Goal: Task Accomplishment & Management: Complete application form

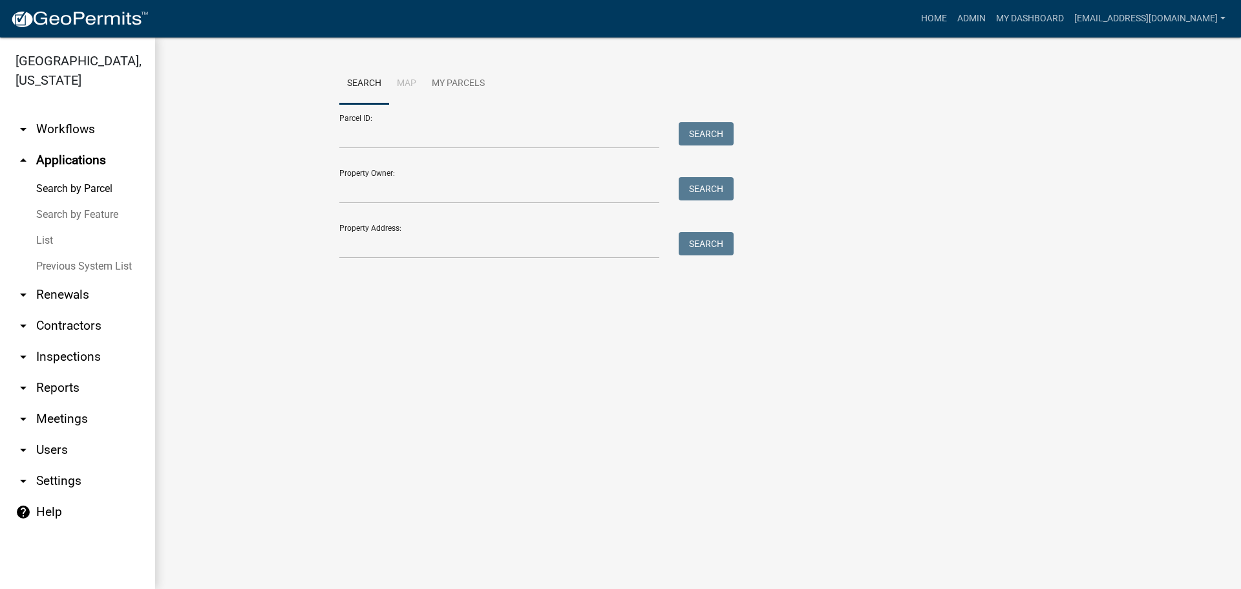
click at [74, 16] on img at bounding box center [79, 19] width 138 height 19
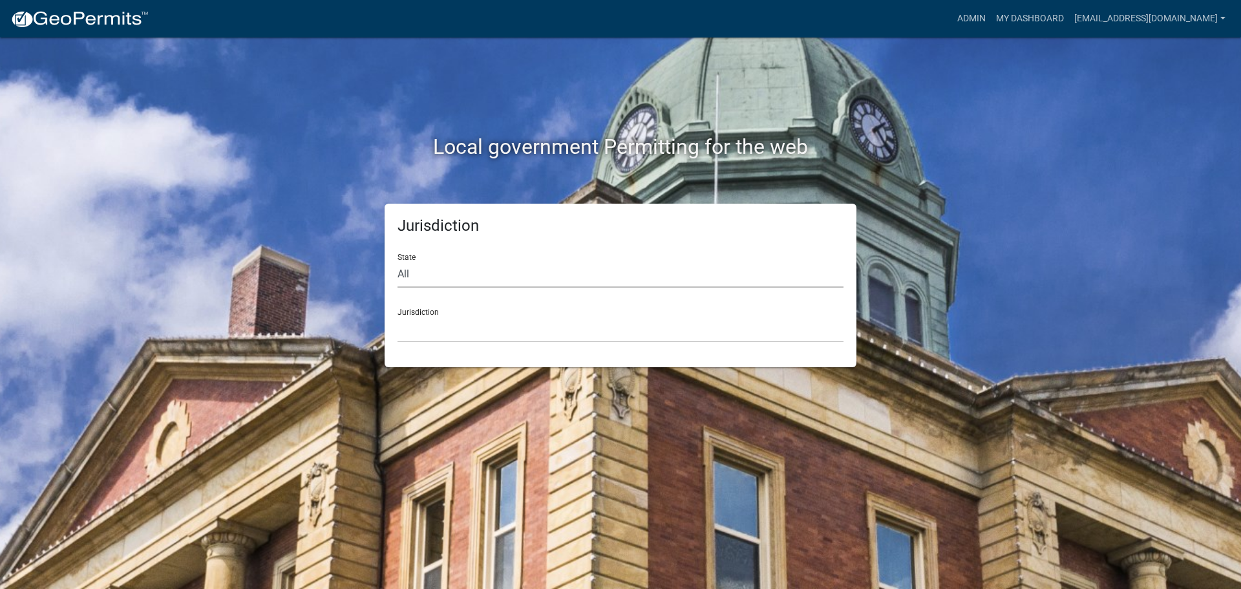
click at [434, 271] on select "All [US_STATE] [US_STATE] [US_STATE] [US_STATE] [US_STATE] [US_STATE] [US_STATE…" at bounding box center [620, 274] width 446 height 26
select select "[US_STATE]"
click at [397, 261] on select "All [US_STATE] [US_STATE] [US_STATE] [US_STATE] [US_STATE] [US_STATE] [US_STATE…" at bounding box center [620, 274] width 446 height 26
click at [522, 328] on select "[GEOGRAPHIC_DATA], [US_STATE] [GEOGRAPHIC_DATA], [US_STATE]" at bounding box center [620, 329] width 446 height 26
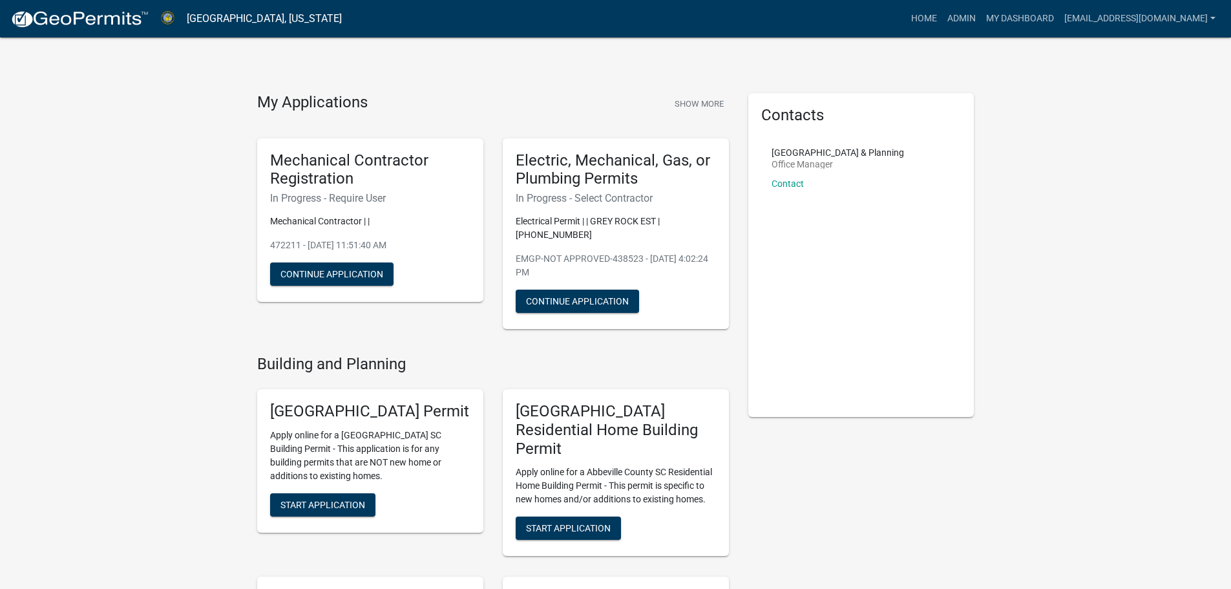
scroll to position [129, 0]
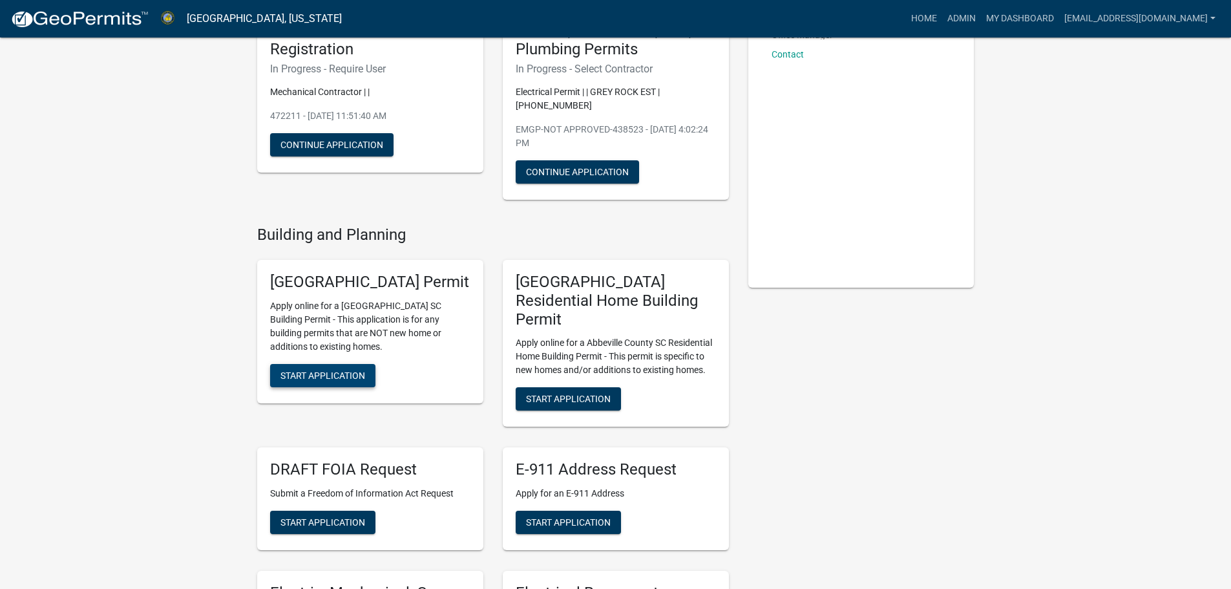
click at [329, 380] on span "Start Application" at bounding box center [322, 375] width 85 height 10
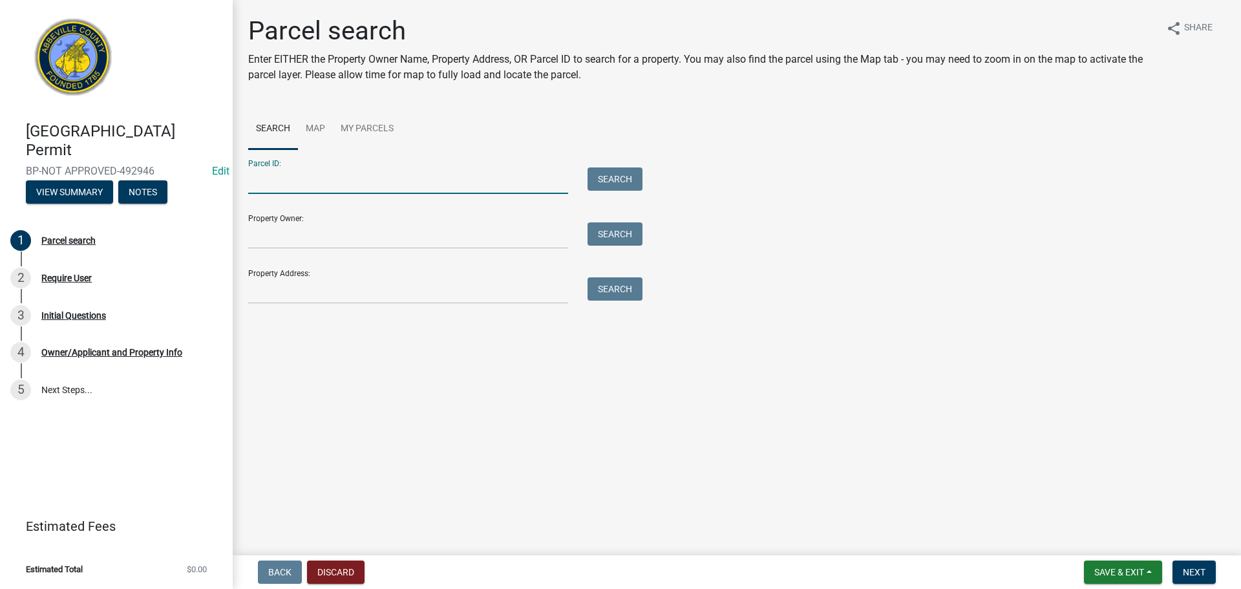
click at [326, 182] on input "Parcel ID:" at bounding box center [408, 180] width 320 height 26
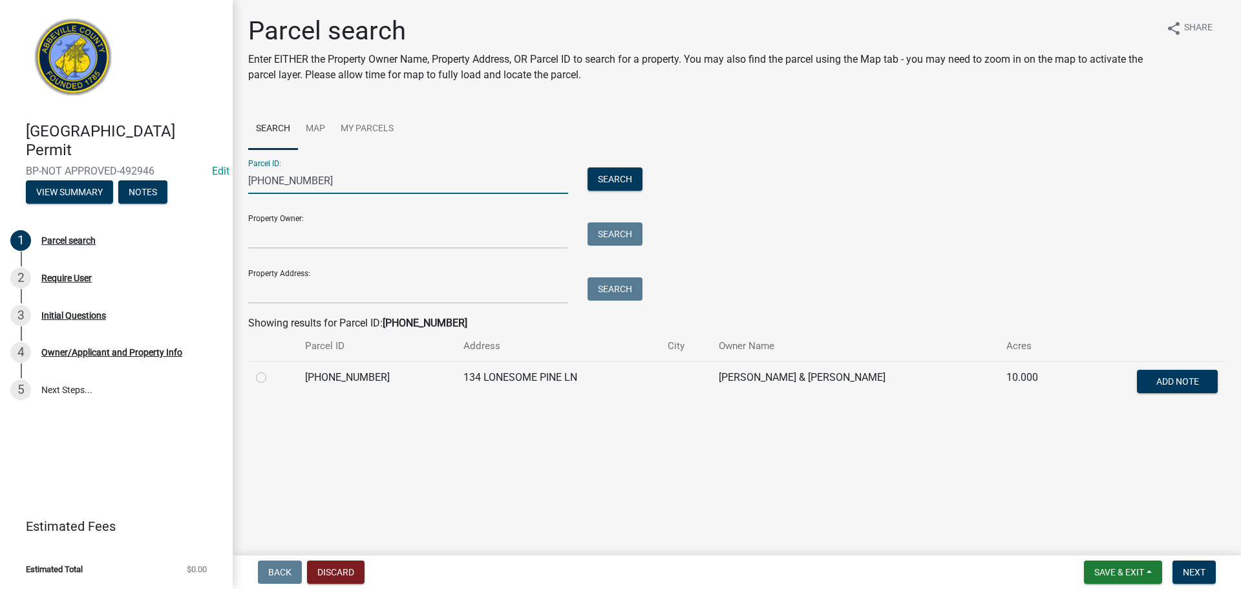
type input "[PHONE_NUMBER]"
click at [271, 370] on label at bounding box center [271, 370] width 0 height 0
click at [271, 378] on input "radio" at bounding box center [275, 374] width 8 height 8
radio input "true"
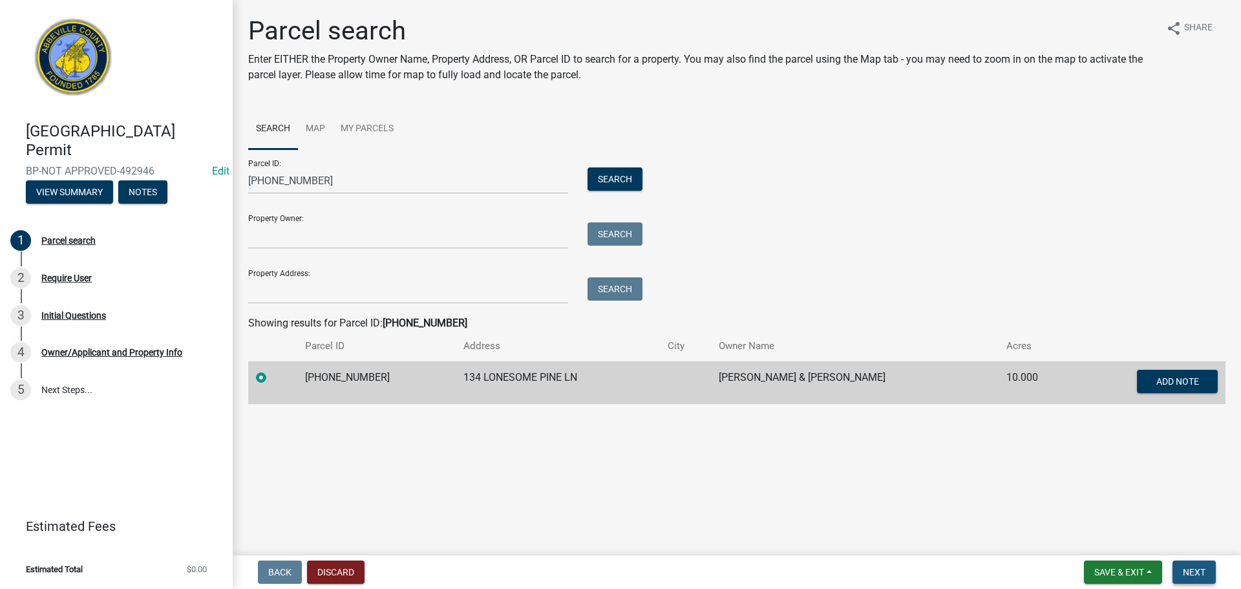
click at [1201, 567] on span "Next" at bounding box center [1194, 572] width 23 height 10
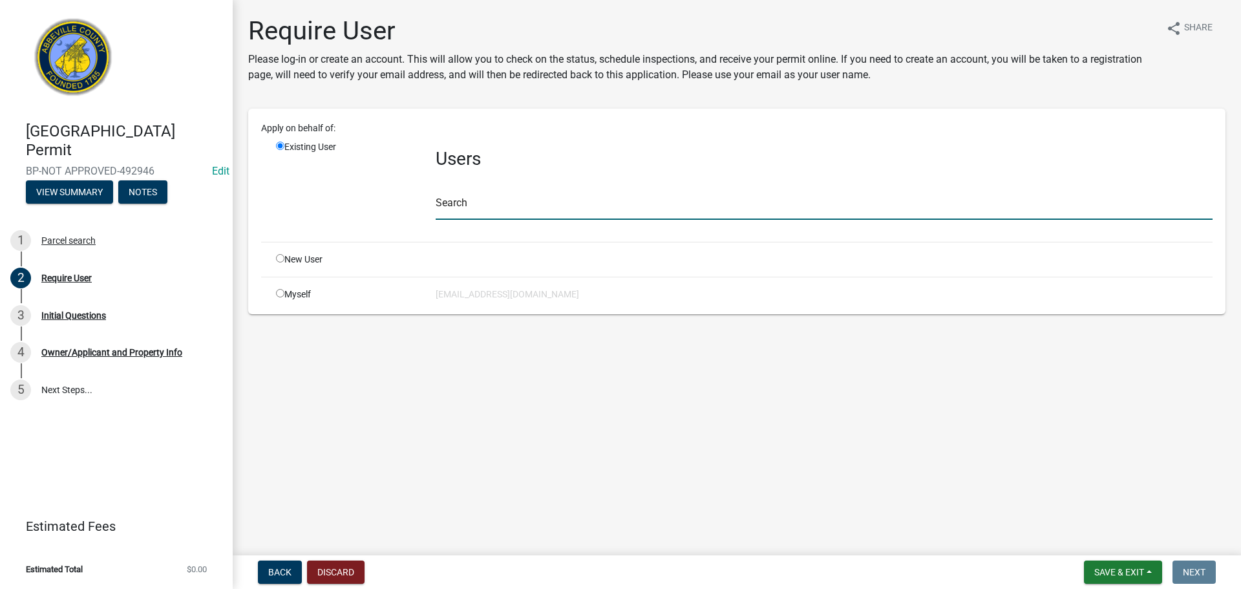
click at [565, 207] on input "text" at bounding box center [824, 206] width 777 height 26
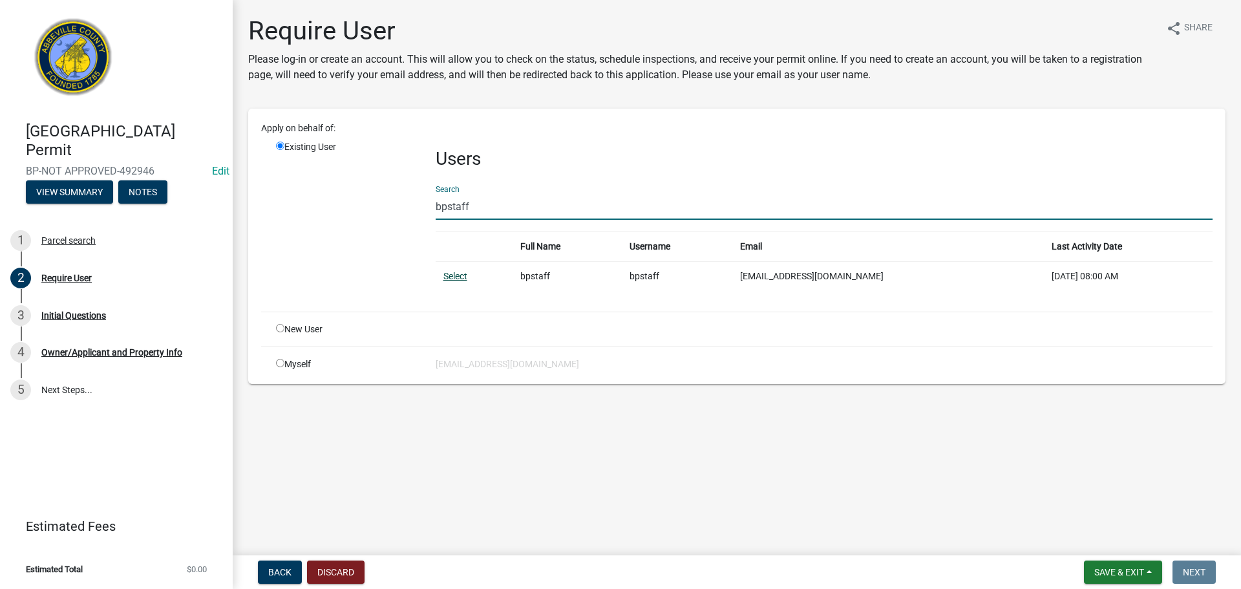
type input "bpstaff"
click at [458, 275] on link "Select" at bounding box center [455, 276] width 24 height 10
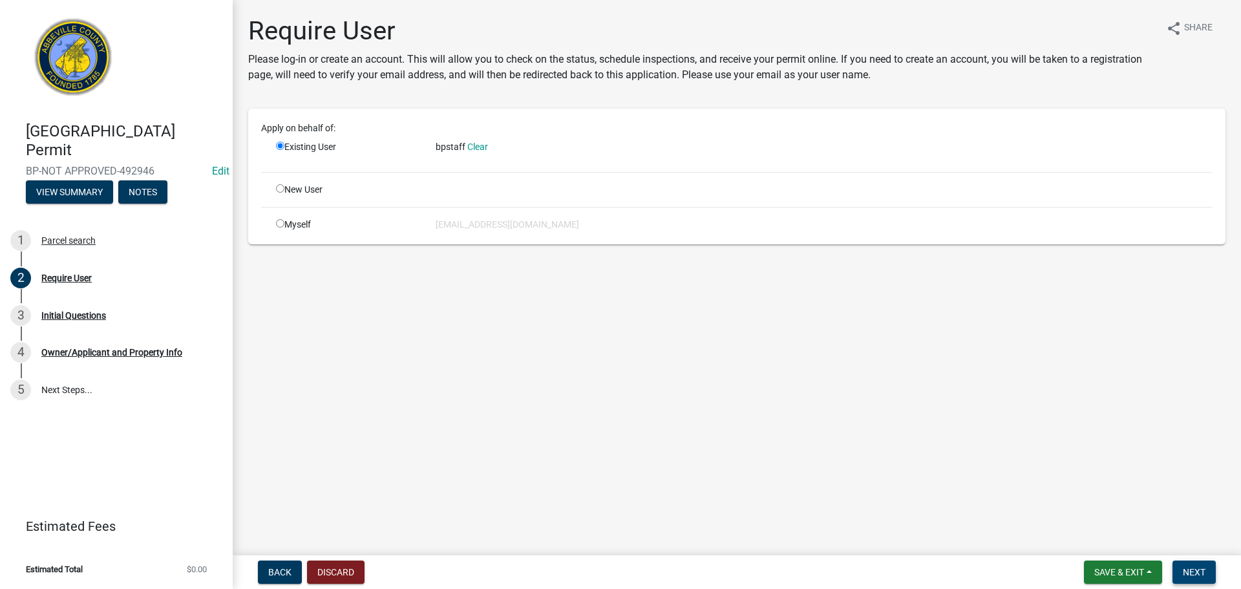
click at [1199, 568] on span "Next" at bounding box center [1194, 572] width 23 height 10
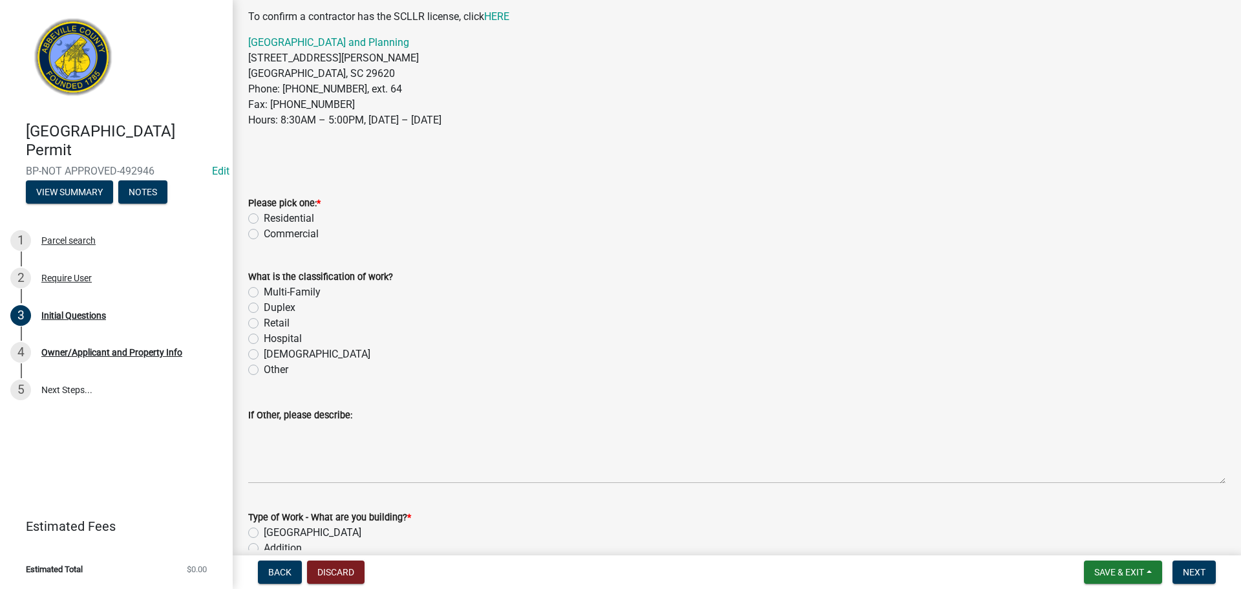
scroll to position [129, 0]
click at [264, 218] on label "Residential" at bounding box center [289, 218] width 50 height 16
click at [264, 218] on input "Residential" at bounding box center [268, 214] width 8 height 8
radio input "true"
click at [264, 290] on label "Multi-Family" at bounding box center [292, 292] width 57 height 16
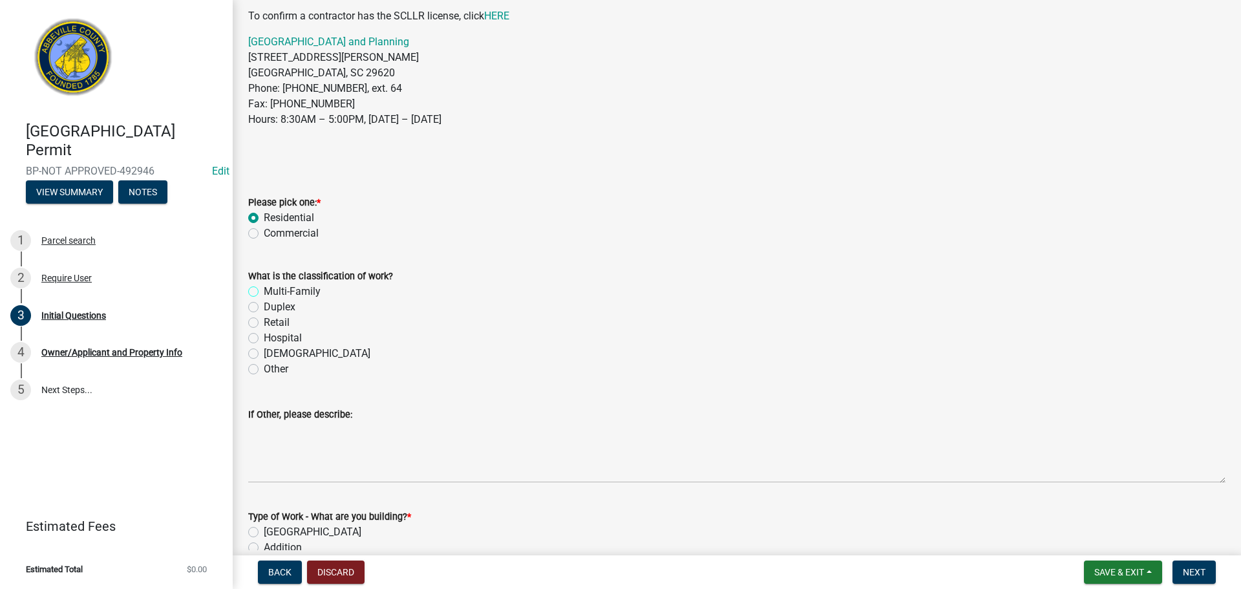
click at [264, 290] on input "Multi-Family" at bounding box center [268, 288] width 8 height 8
radio input "true"
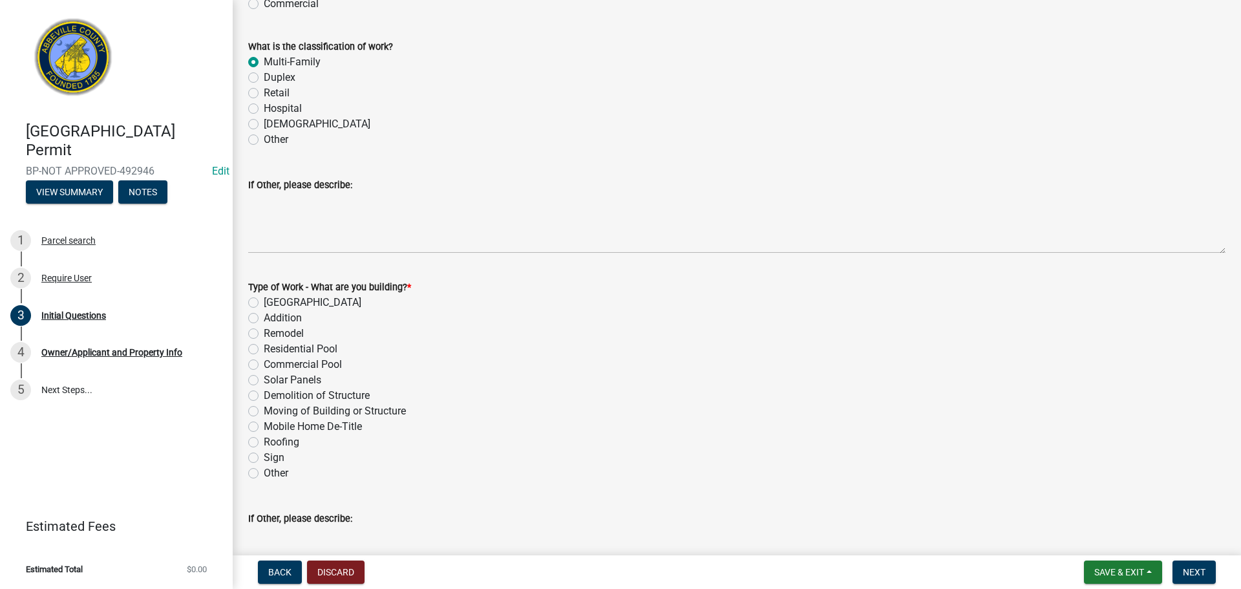
scroll to position [388, 0]
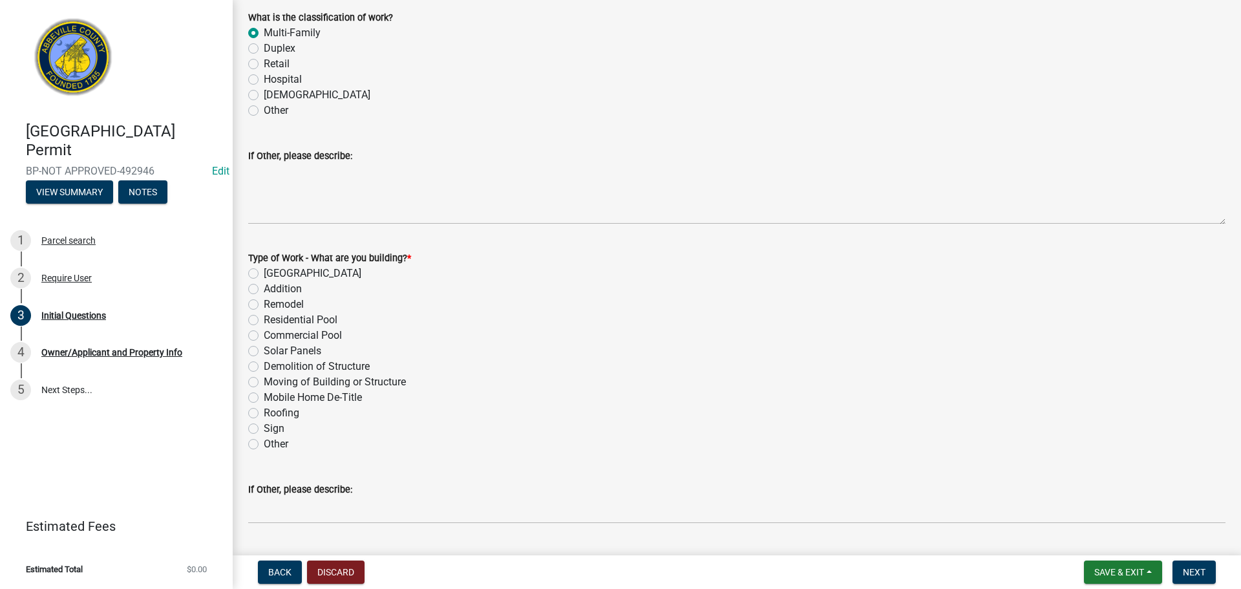
click at [264, 273] on label "[GEOGRAPHIC_DATA]" at bounding box center [313, 274] width 98 height 16
click at [264, 273] on input "[GEOGRAPHIC_DATA]" at bounding box center [268, 270] width 8 height 8
radio input "true"
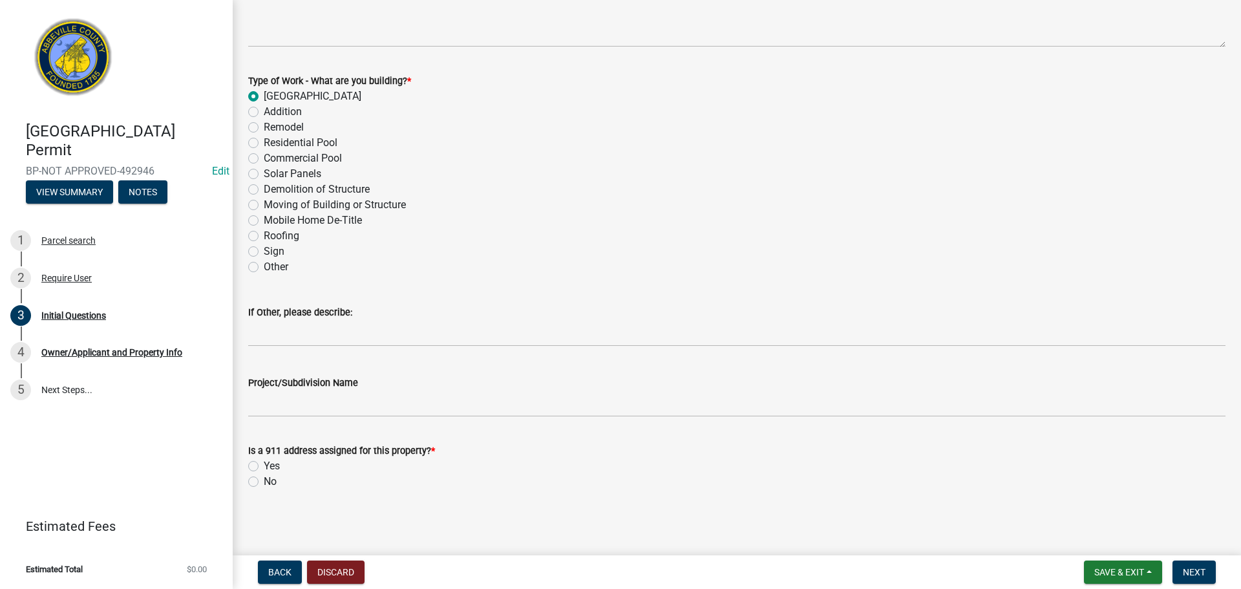
scroll to position [566, 0]
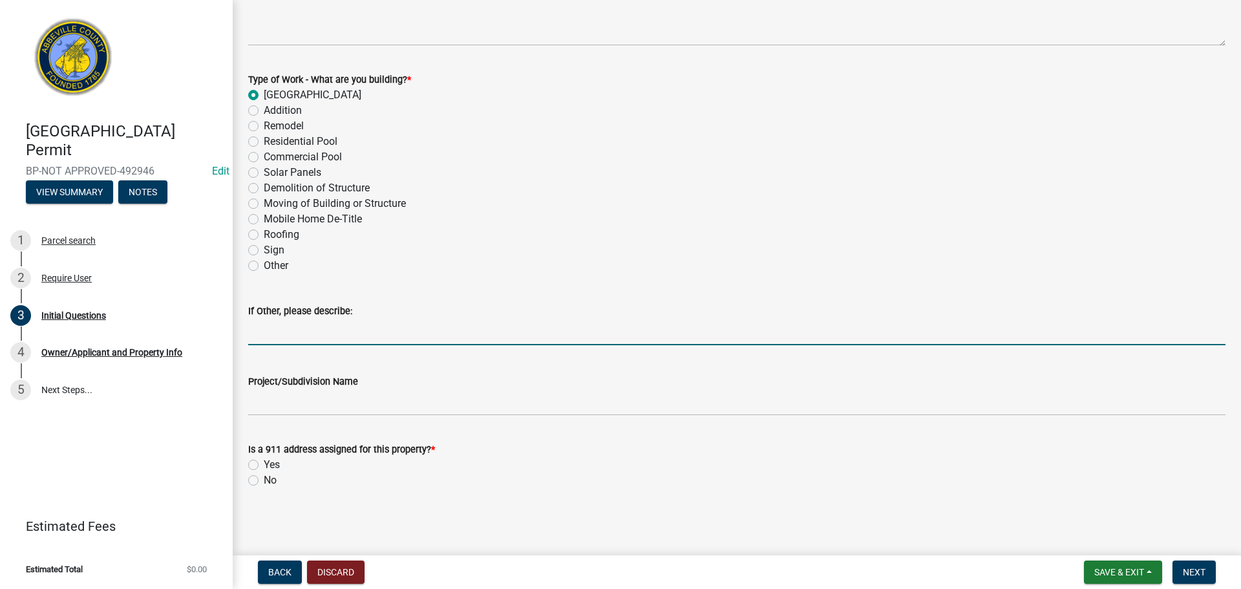
click at [293, 328] on input "If Other, please describe:" at bounding box center [736, 332] width 977 height 26
type input "27 x 50 metal garage building"
click at [264, 463] on label "Yes" at bounding box center [272, 465] width 16 height 16
click at [264, 463] on input "Yes" at bounding box center [268, 461] width 8 height 8
radio input "true"
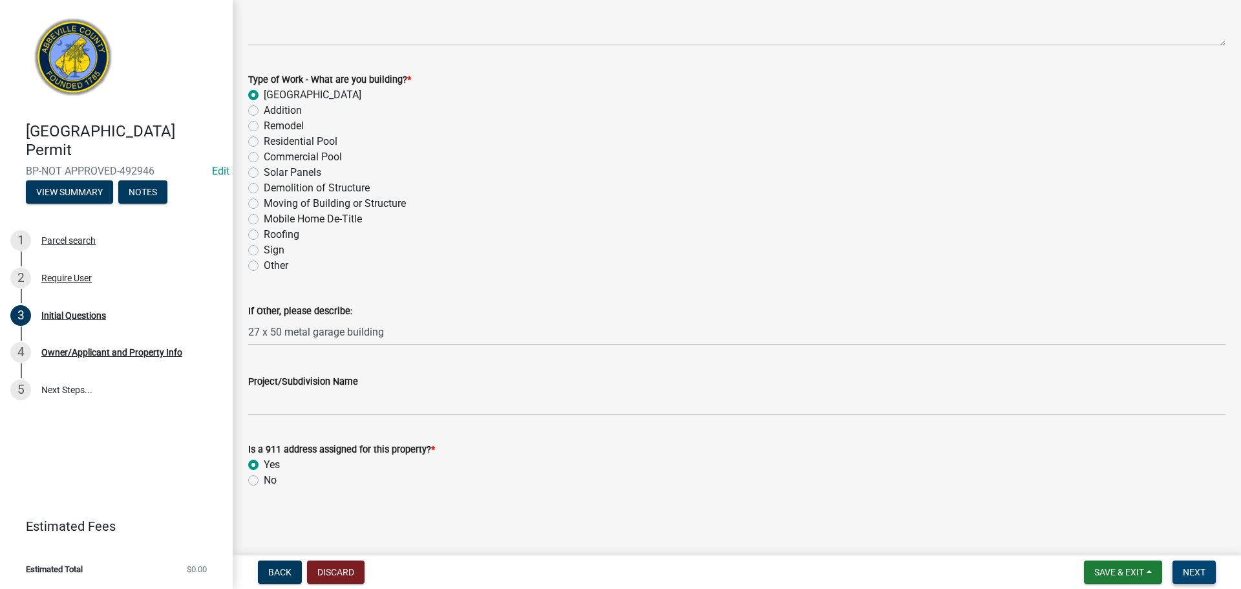
click at [1189, 569] on span "Next" at bounding box center [1194, 572] width 23 height 10
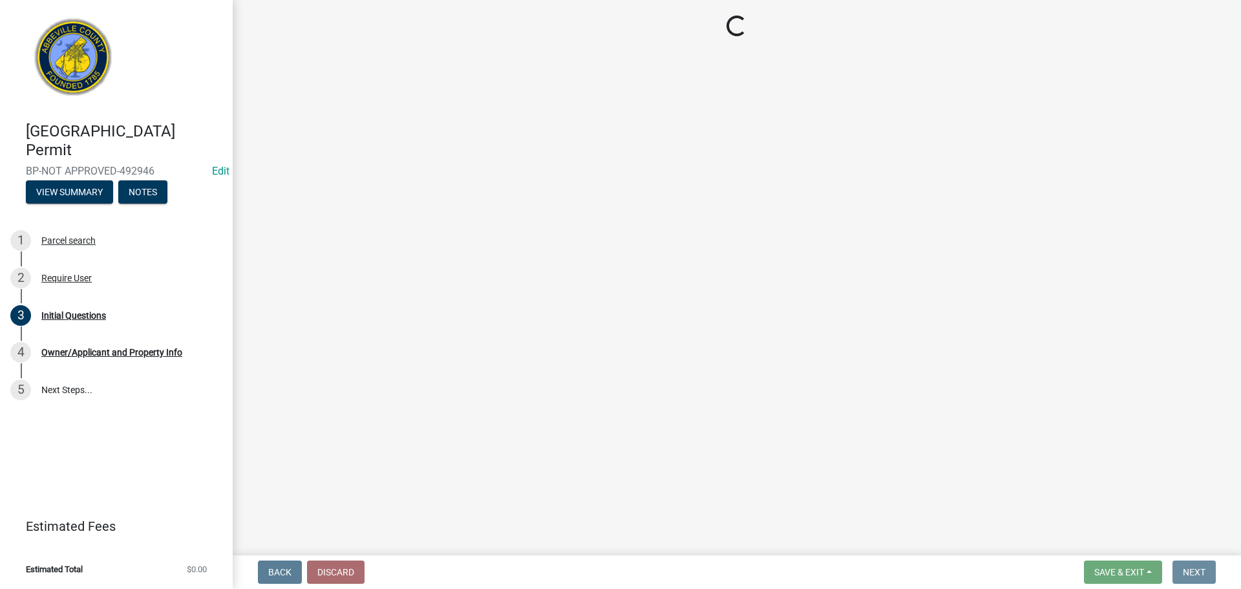
scroll to position [0, 0]
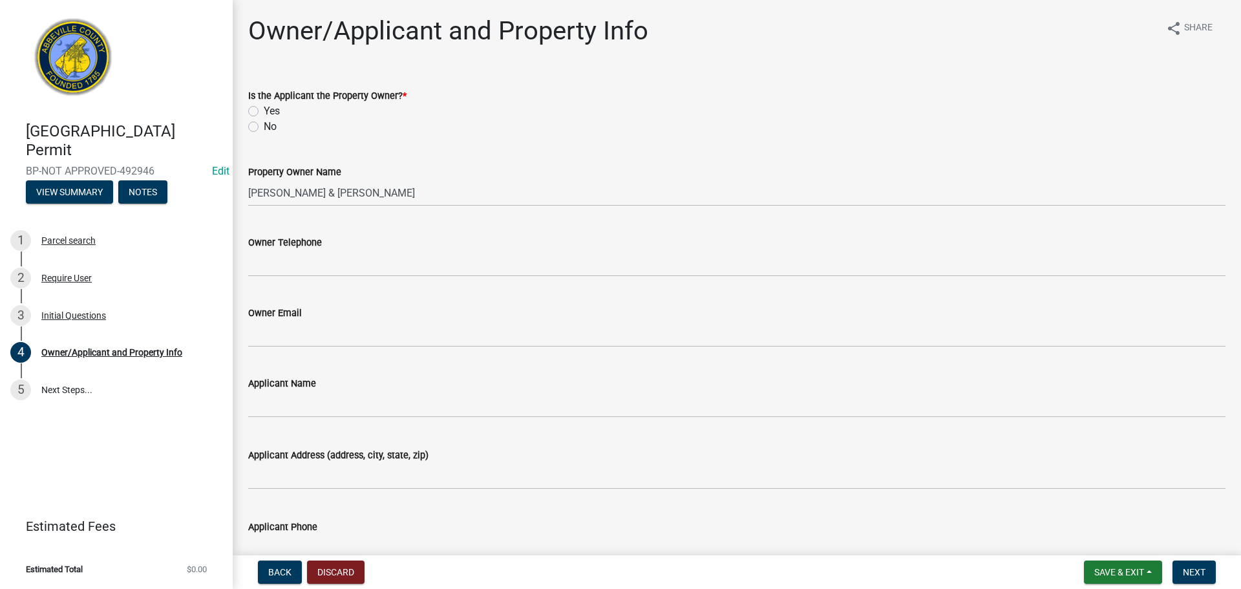
click at [264, 111] on label "Yes" at bounding box center [272, 111] width 16 height 16
click at [264, 111] on input "Yes" at bounding box center [268, 107] width 8 height 8
radio input "true"
click at [1196, 573] on span "Next" at bounding box center [1194, 572] width 23 height 10
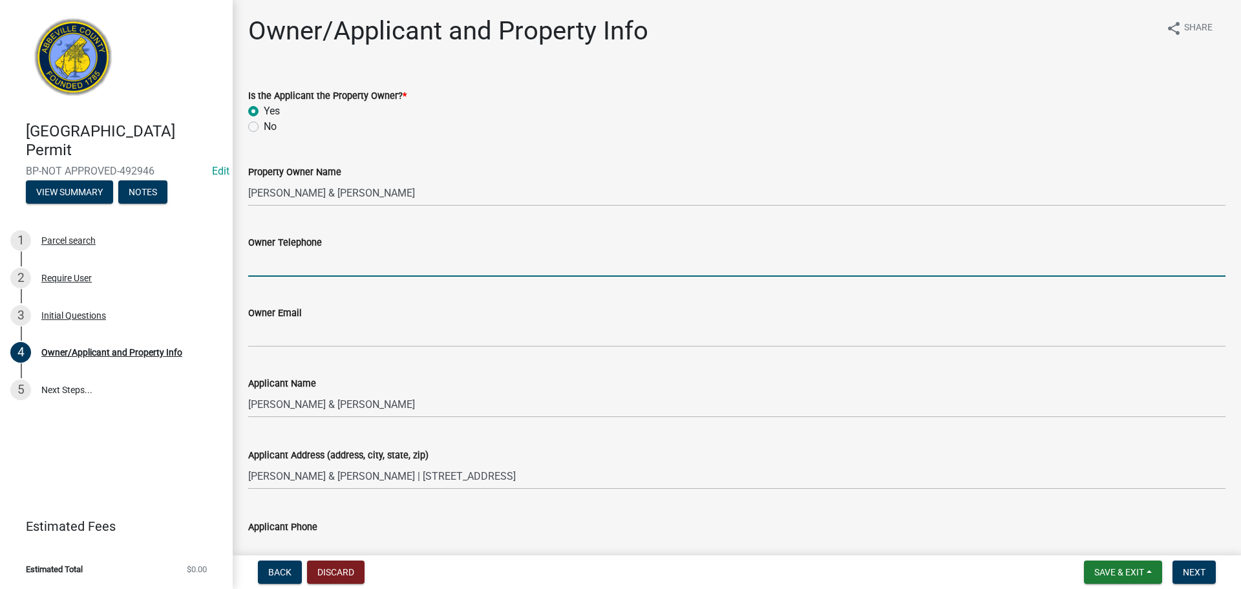
click at [325, 258] on input "Owner Telephone" at bounding box center [736, 263] width 977 height 26
type input "[PHONE_NUMBER]"
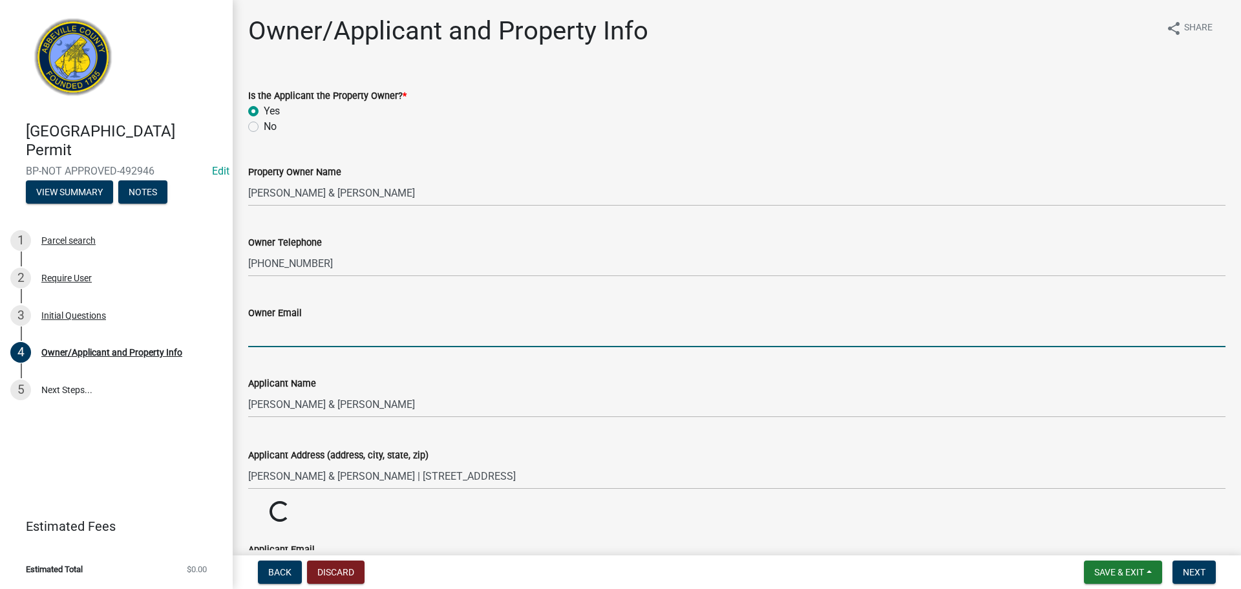
click at [314, 338] on input "Owner Email" at bounding box center [736, 334] width 977 height 26
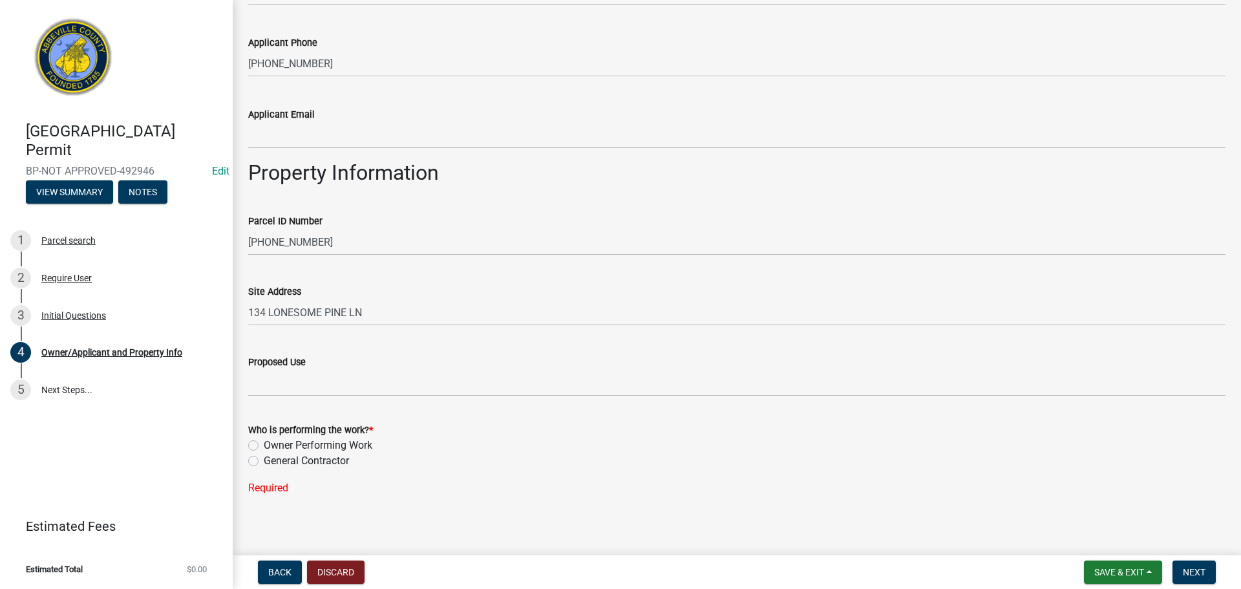
scroll to position [490, 0]
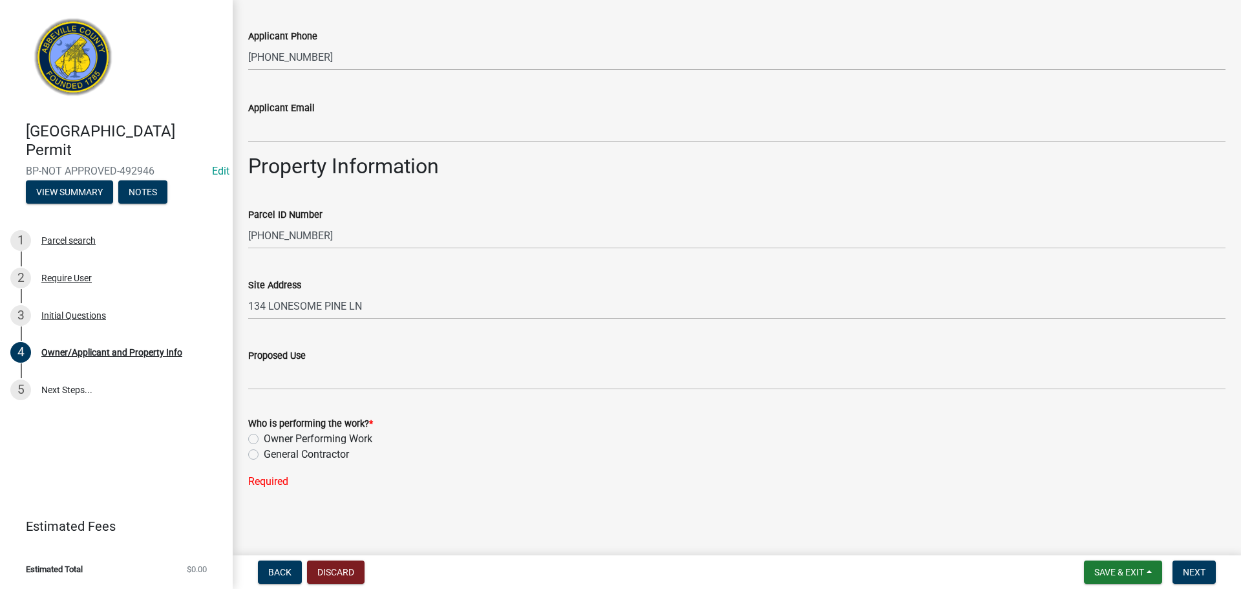
type input "[EMAIL_ADDRESS][DOMAIN_NAME]"
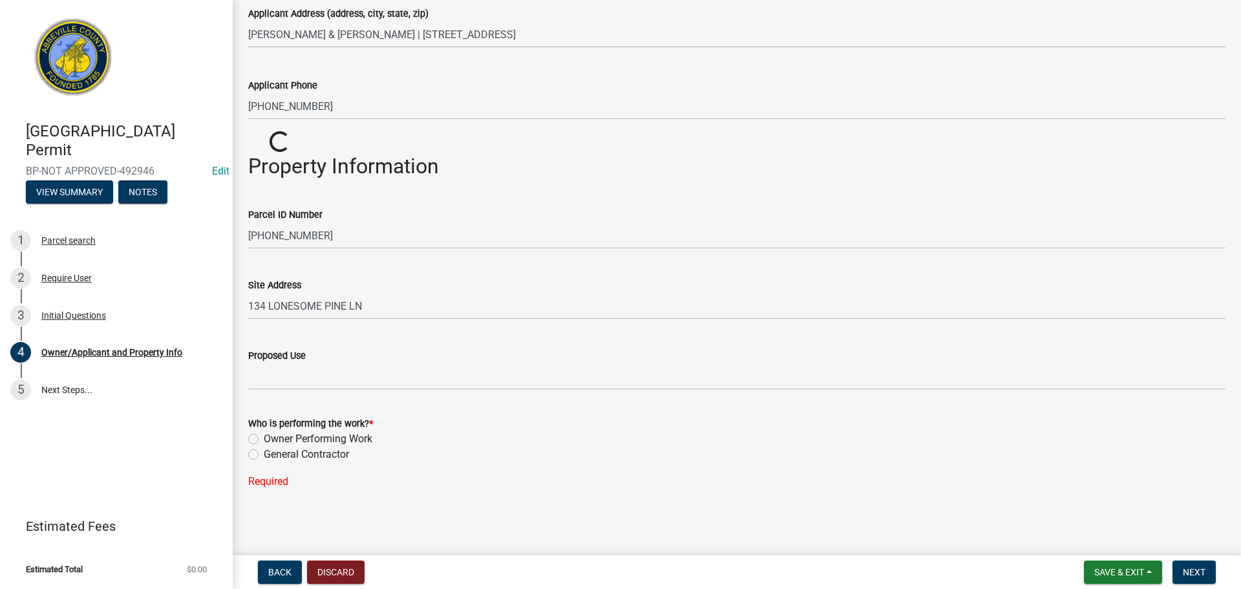
scroll to position [416, 0]
click at [264, 437] on label "Owner Performing Work" at bounding box center [318, 440] width 109 height 16
click at [264, 437] on input "Owner Performing Work" at bounding box center [268, 437] width 8 height 8
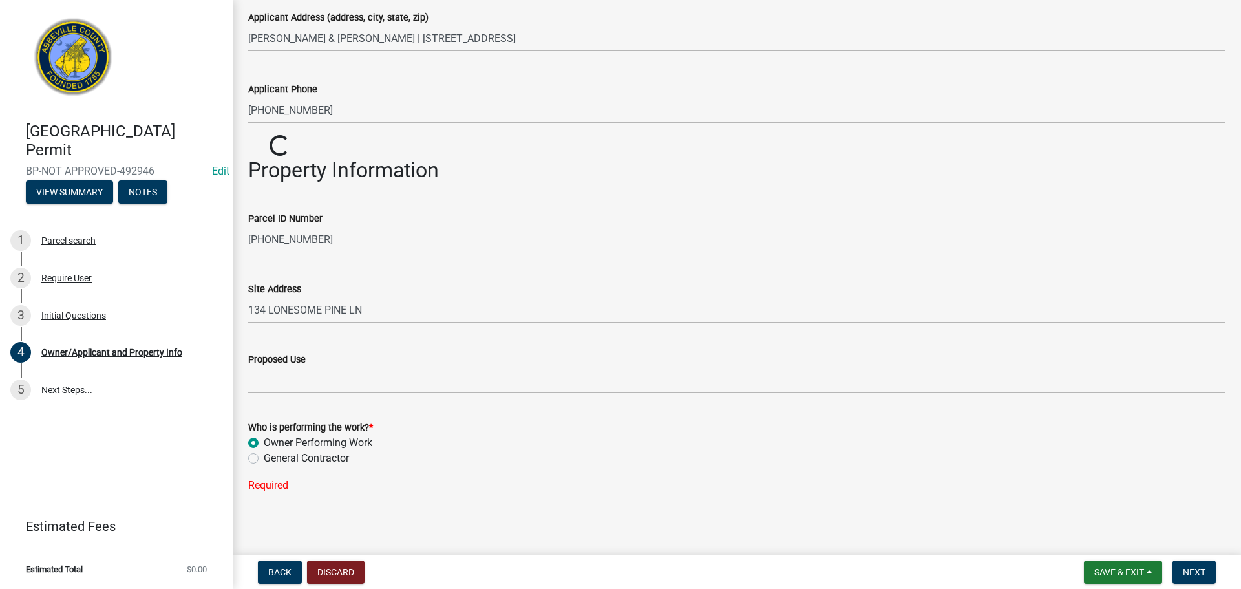
radio input "true"
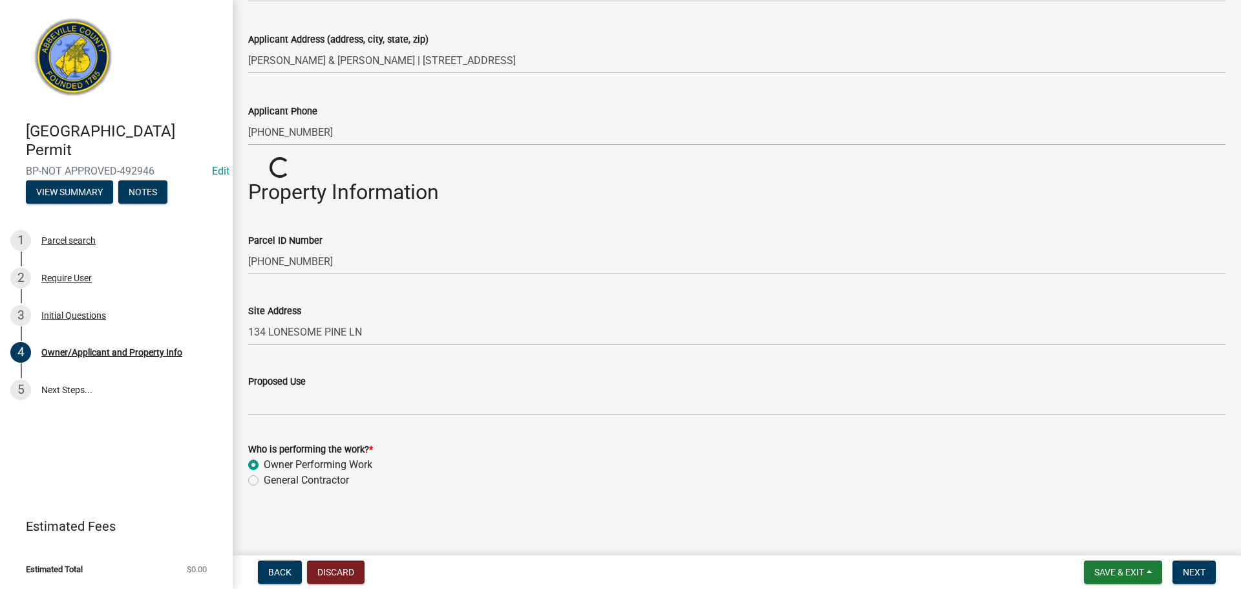
scroll to position [441, 0]
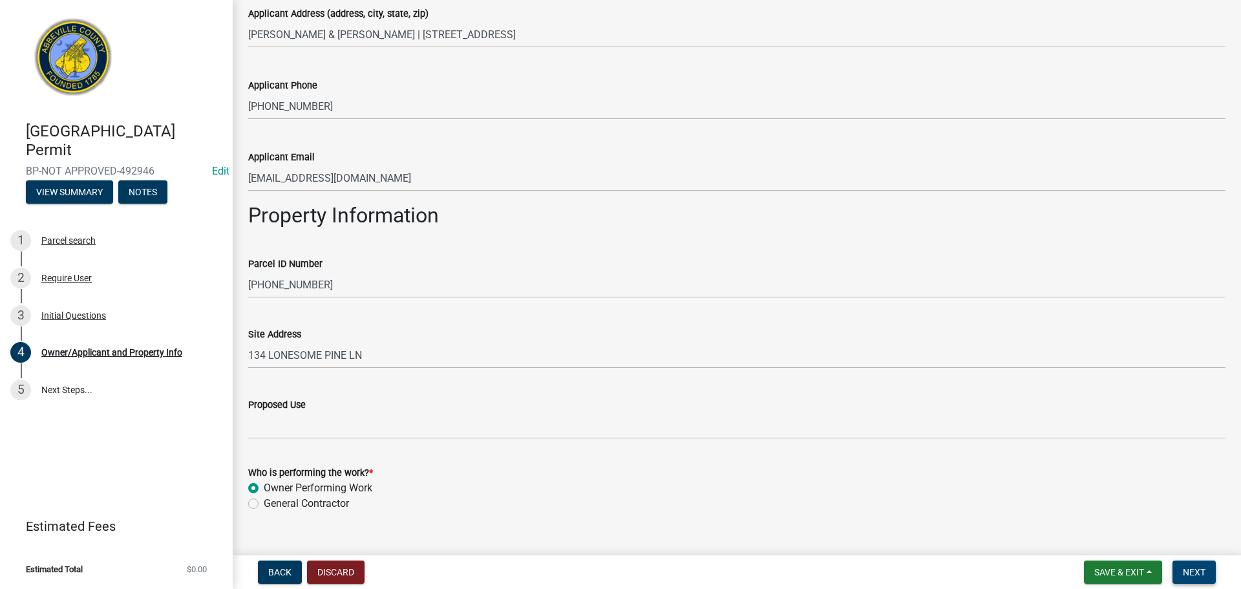
click at [1202, 567] on span "Next" at bounding box center [1194, 572] width 23 height 10
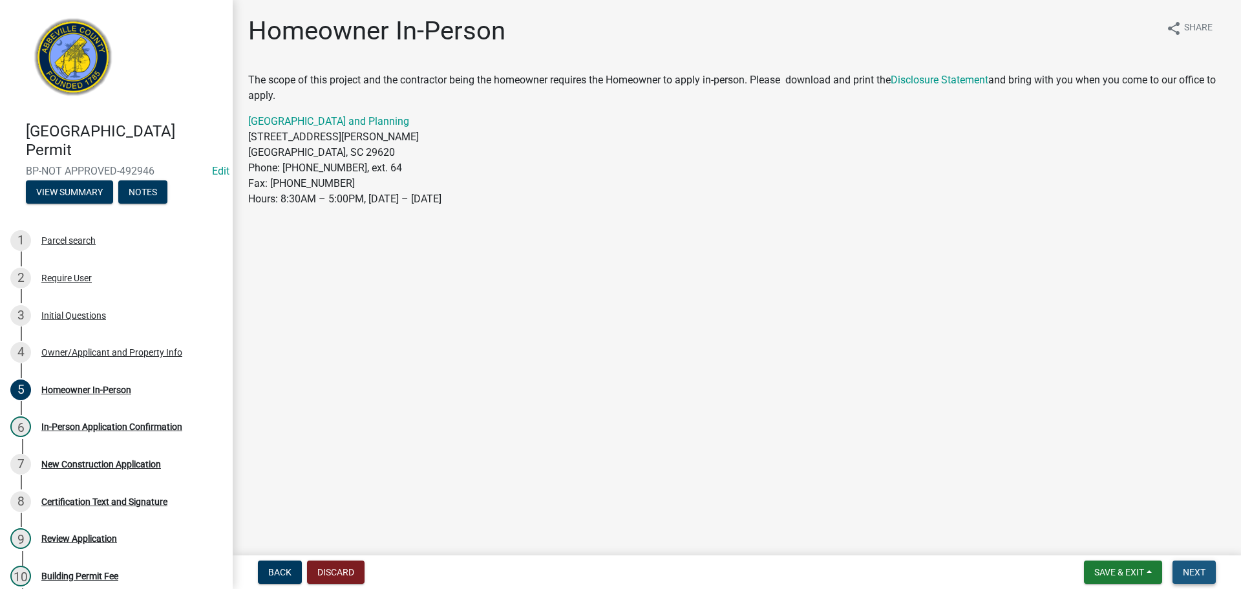
click at [1196, 565] on button "Next" at bounding box center [1193, 571] width 43 height 23
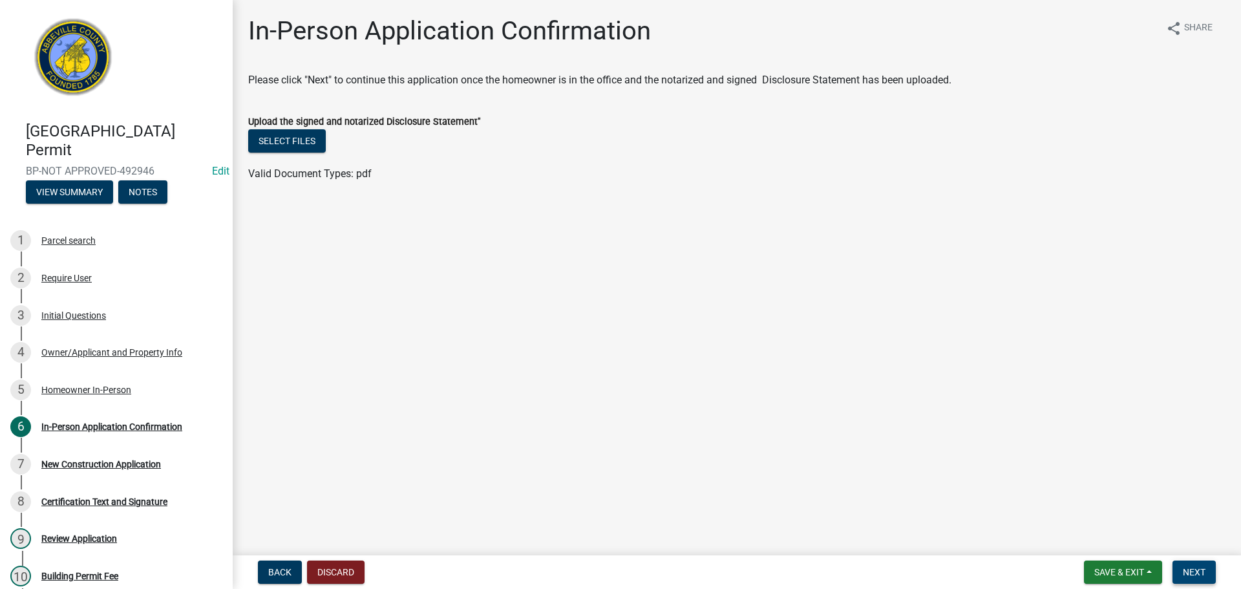
click at [1196, 571] on span "Next" at bounding box center [1194, 572] width 23 height 10
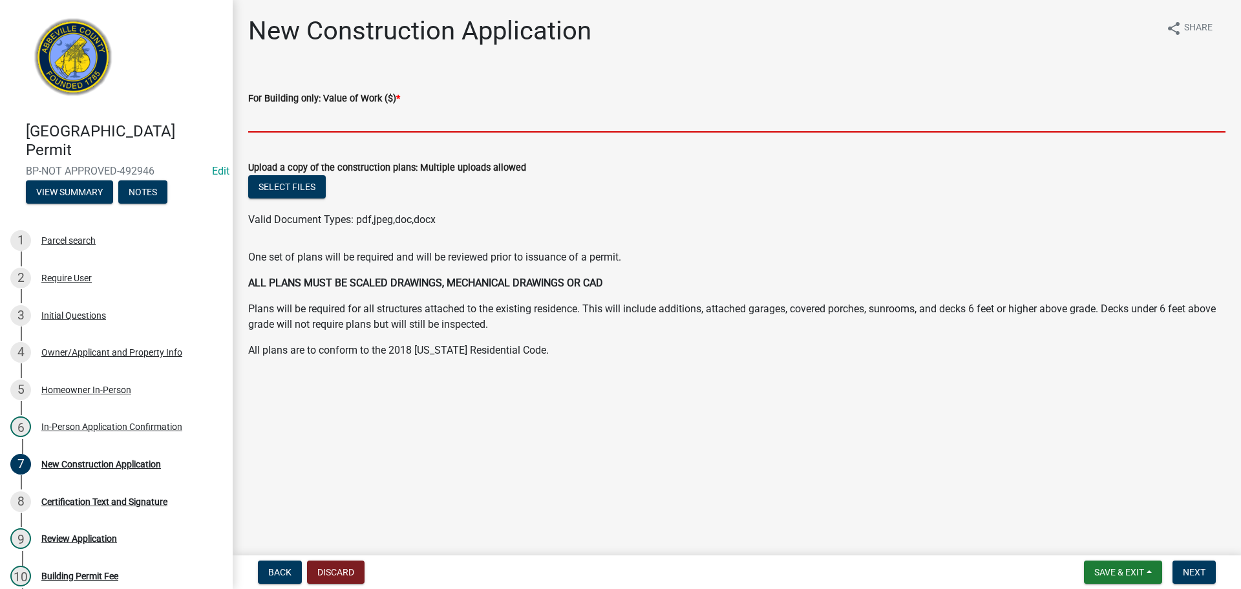
click at [410, 109] on input "text" at bounding box center [736, 119] width 977 height 26
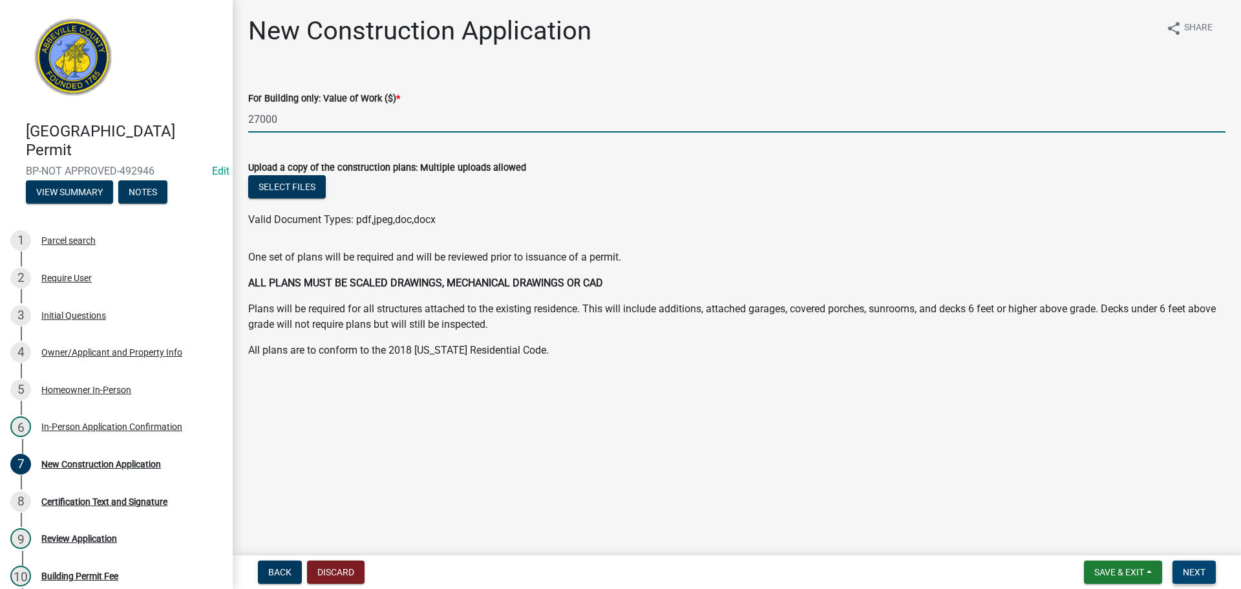
type input "27000"
click at [1194, 568] on span "Next" at bounding box center [1194, 572] width 23 height 10
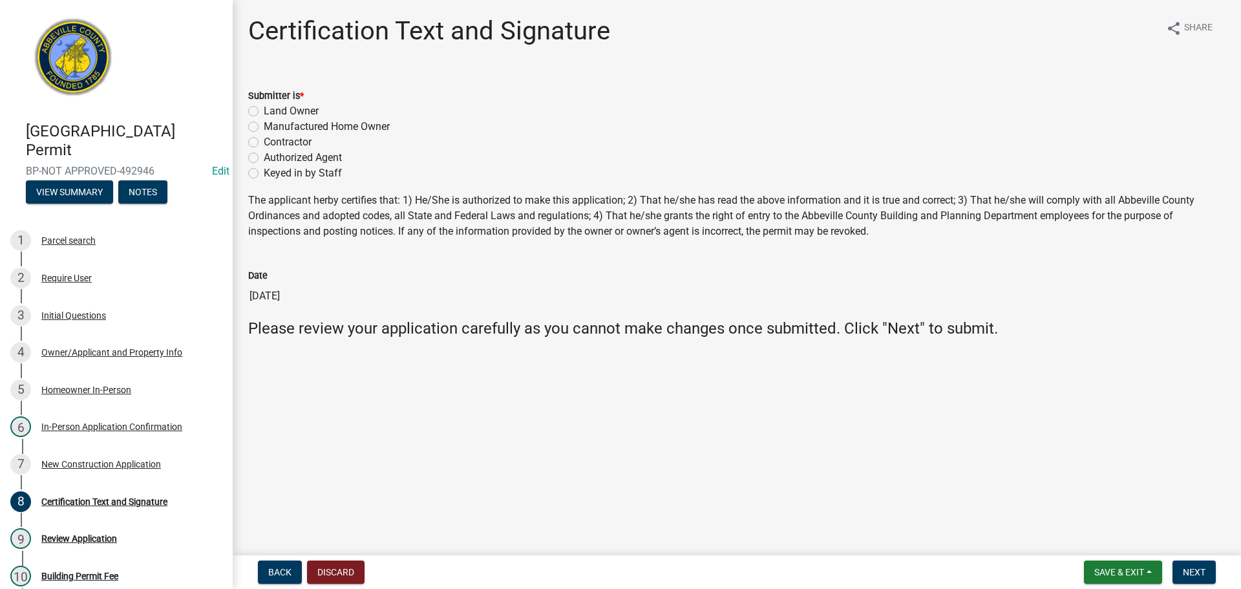
click at [264, 111] on label "Land Owner" at bounding box center [291, 111] width 55 height 16
click at [264, 111] on input "Land Owner" at bounding box center [268, 107] width 8 height 8
radio input "true"
click at [1191, 572] on span "Next" at bounding box center [1194, 572] width 23 height 10
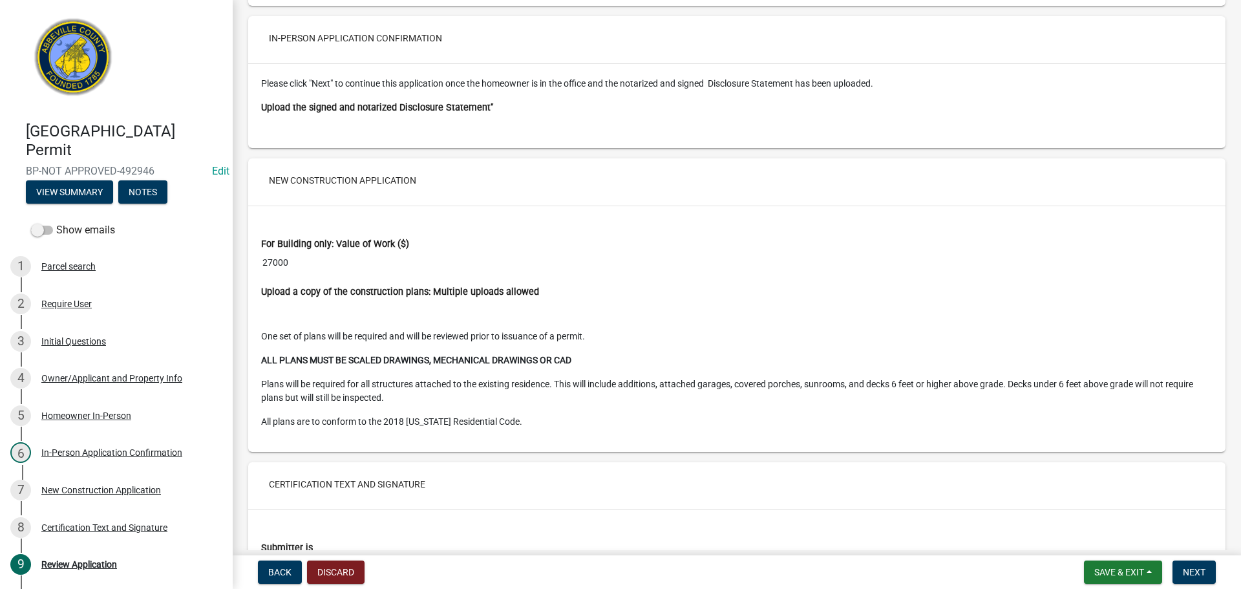
scroll to position [2705, 0]
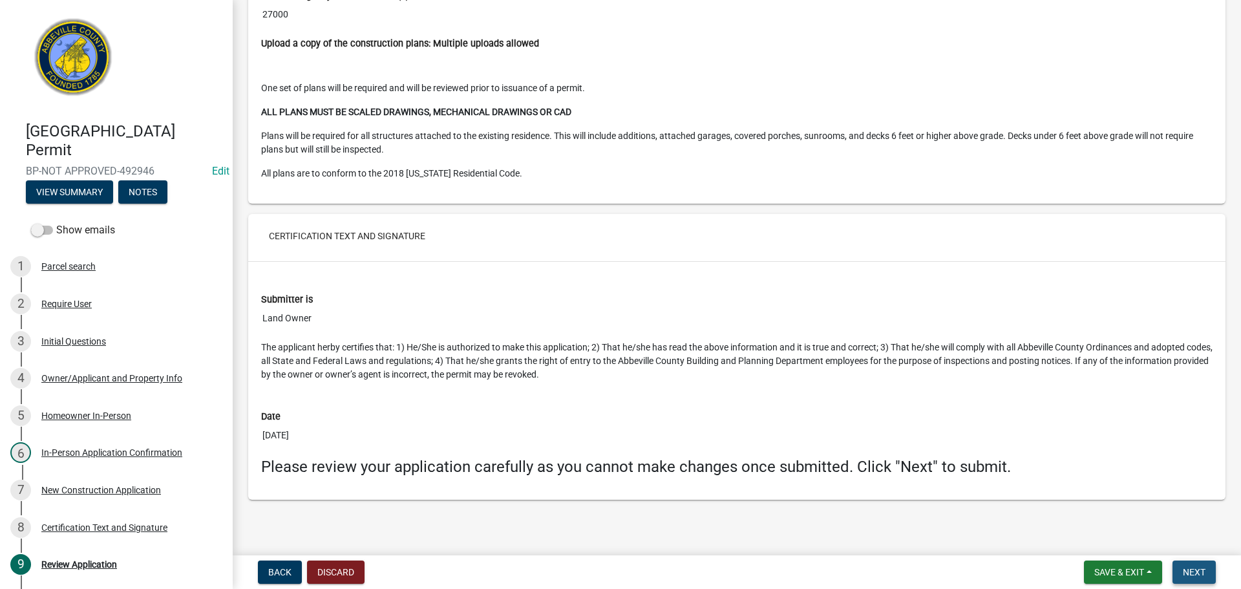
click at [1202, 567] on span "Next" at bounding box center [1194, 572] width 23 height 10
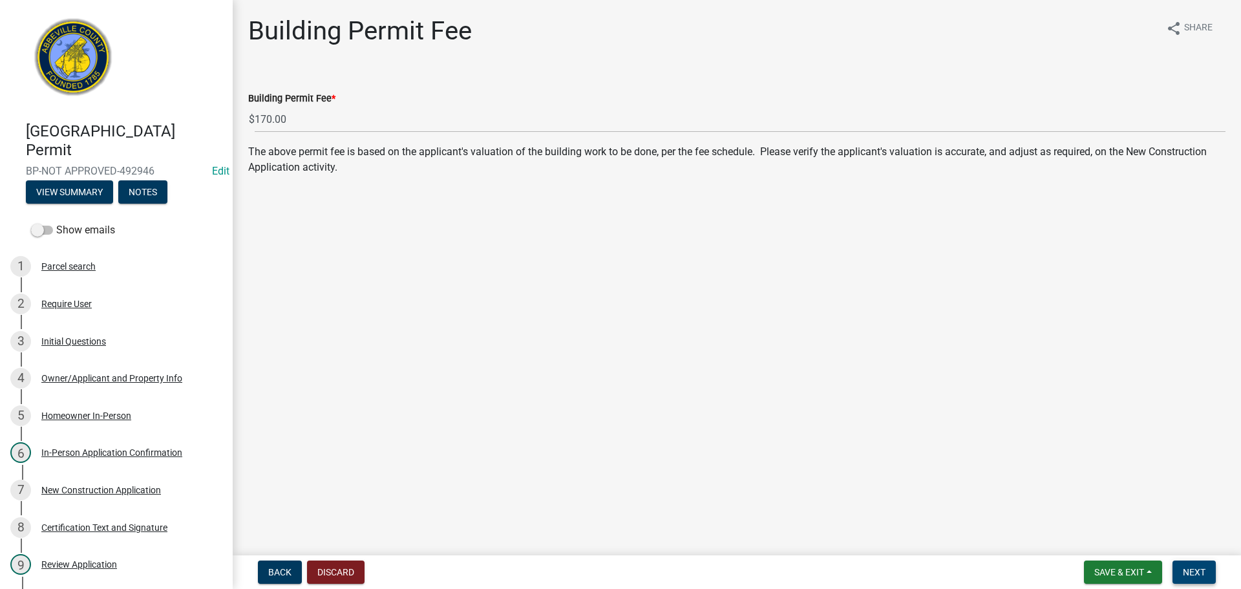
click at [1210, 571] on button "Next" at bounding box center [1193, 571] width 43 height 23
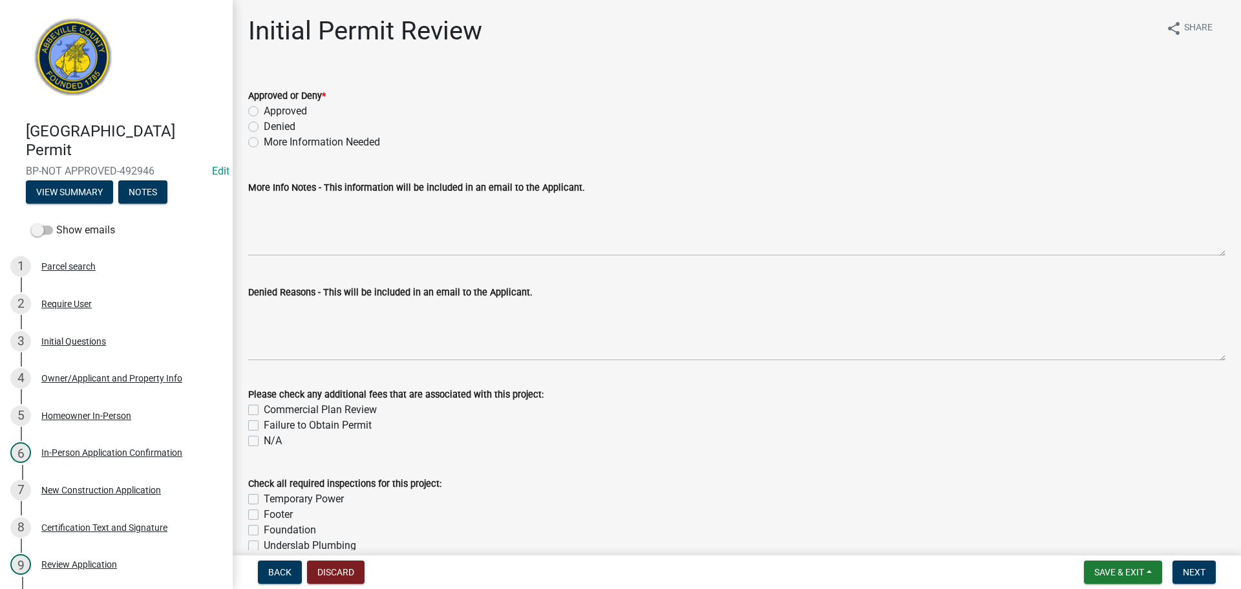
click at [264, 111] on label "Approved" at bounding box center [285, 111] width 43 height 16
click at [264, 111] on input "Approved" at bounding box center [268, 107] width 8 height 8
radio input "true"
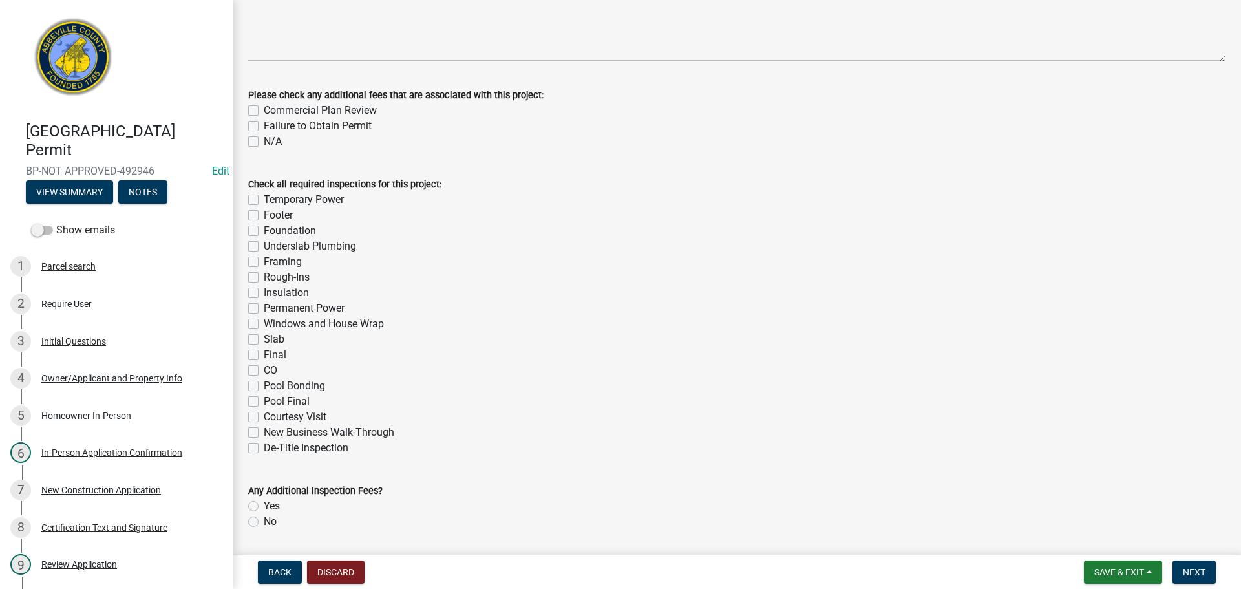
scroll to position [341, 0]
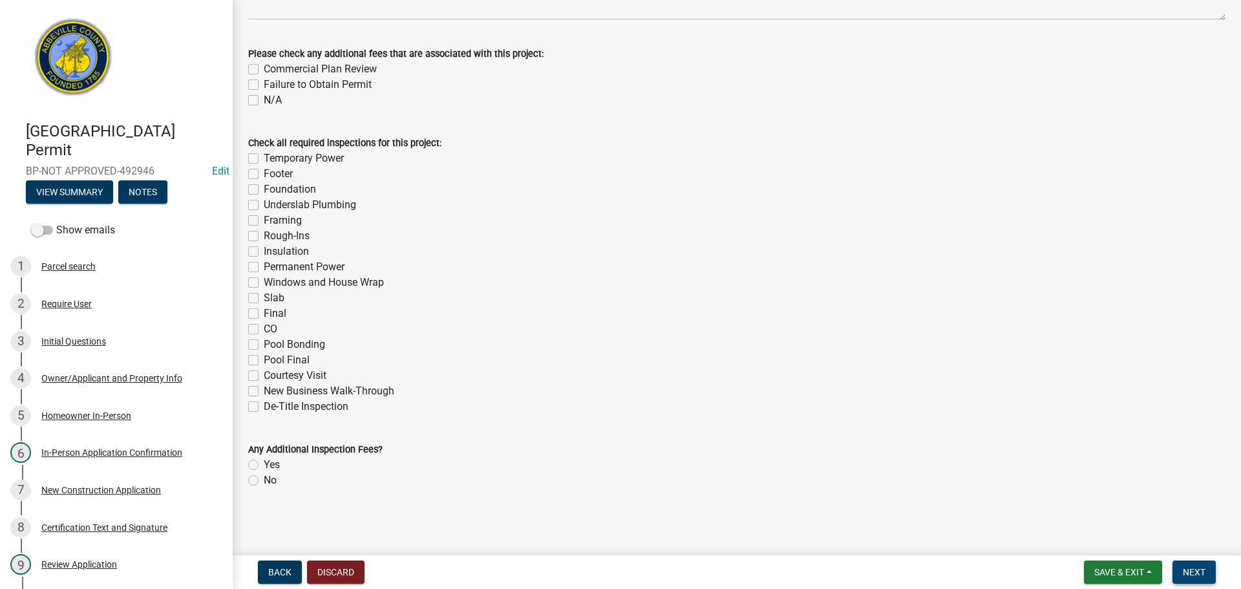
click at [1194, 568] on span "Next" at bounding box center [1194, 572] width 23 height 10
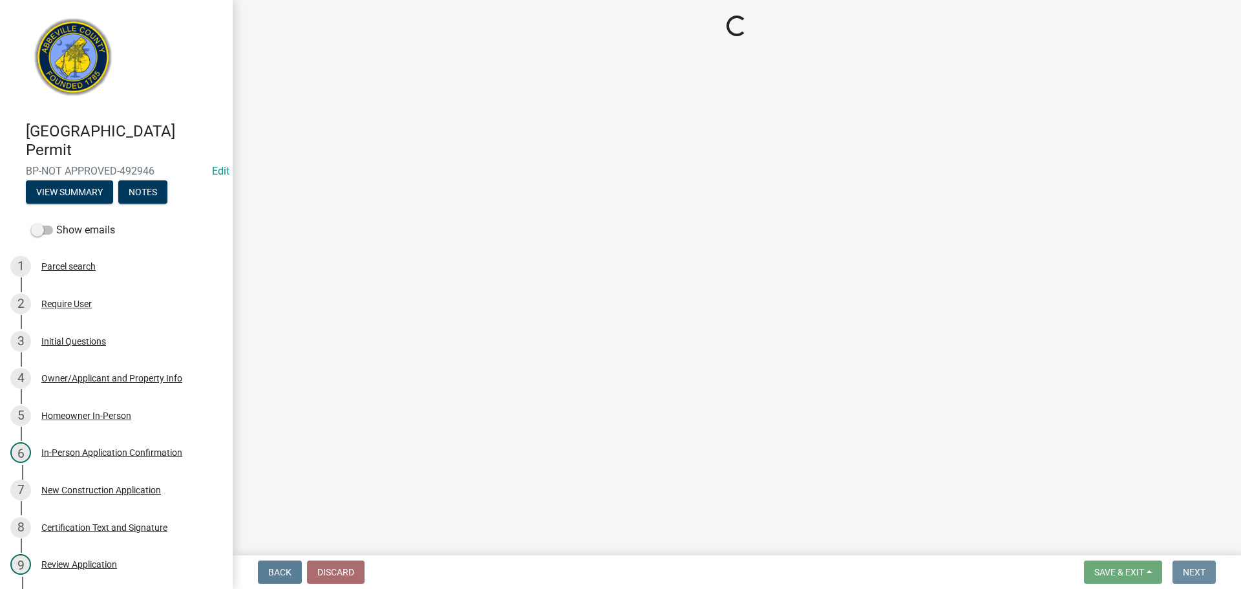
scroll to position [0, 0]
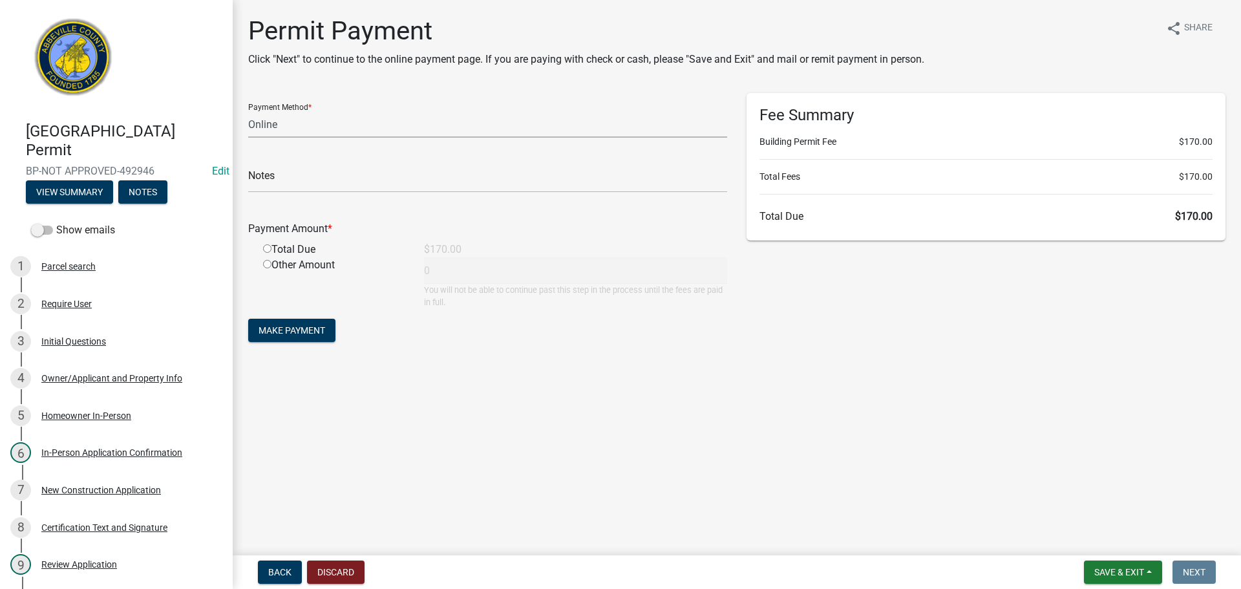
click at [324, 119] on select "Credit Card POS Check Cash Online" at bounding box center [487, 124] width 479 height 26
select select "0: 2"
click at [248, 111] on select "Credit Card POS Check Cash Online" at bounding box center [487, 124] width 479 height 26
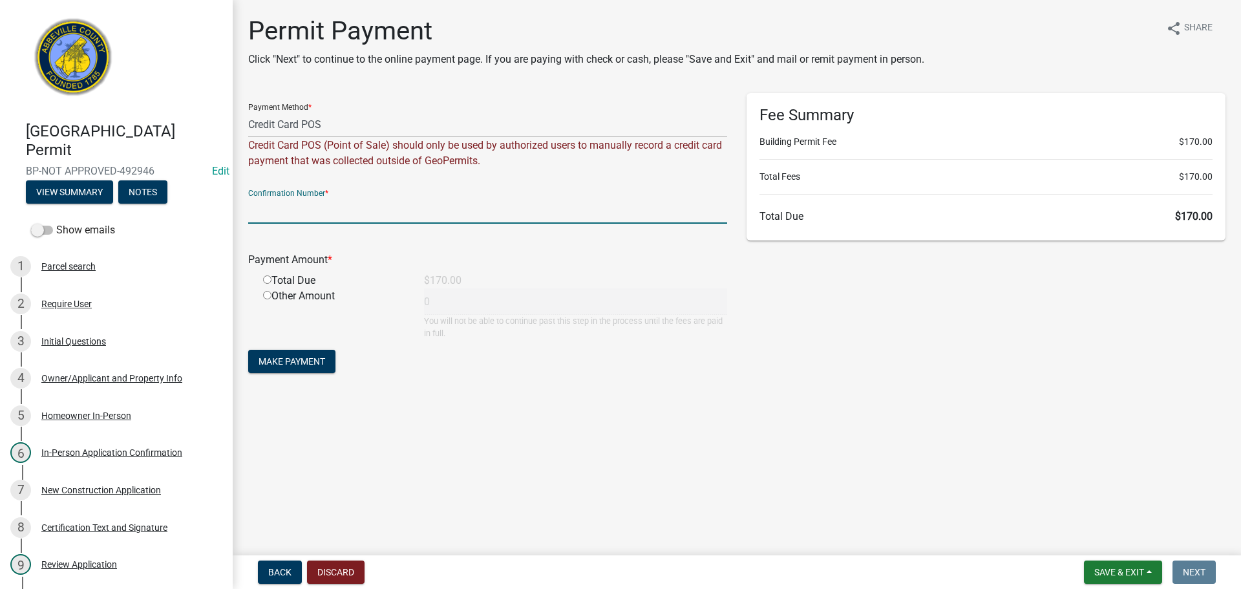
click at [309, 209] on input "text" at bounding box center [487, 210] width 479 height 26
type input "square"
click at [267, 280] on input "radio" at bounding box center [267, 279] width 8 height 8
radio input "true"
type input "170"
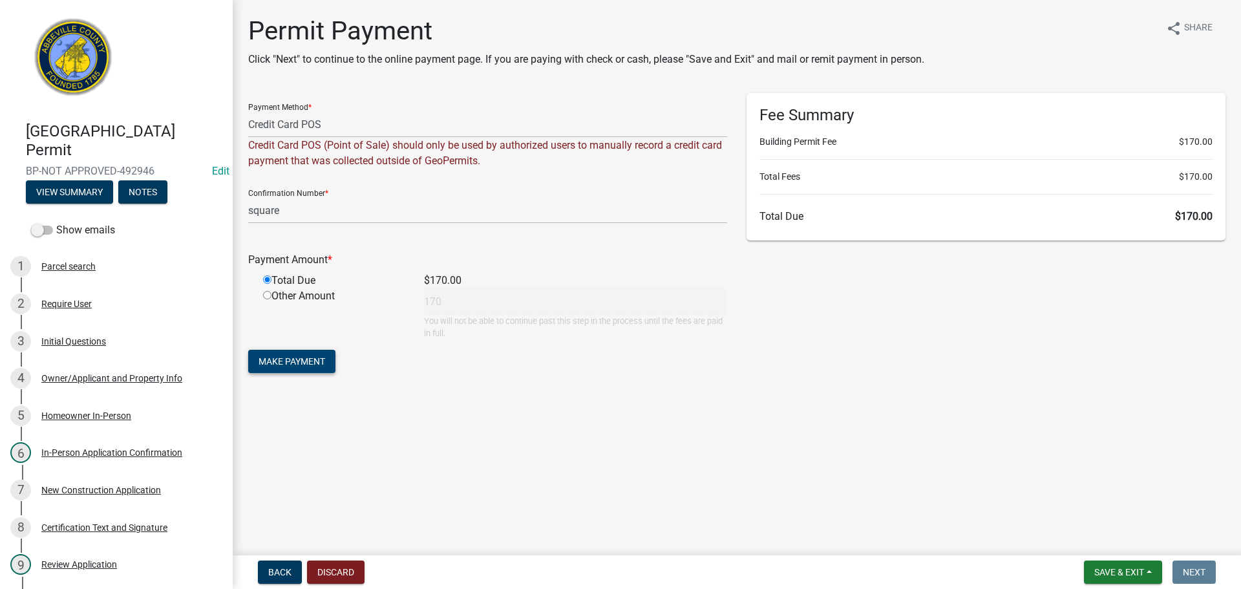
click at [296, 358] on span "Make Payment" at bounding box center [291, 361] width 67 height 10
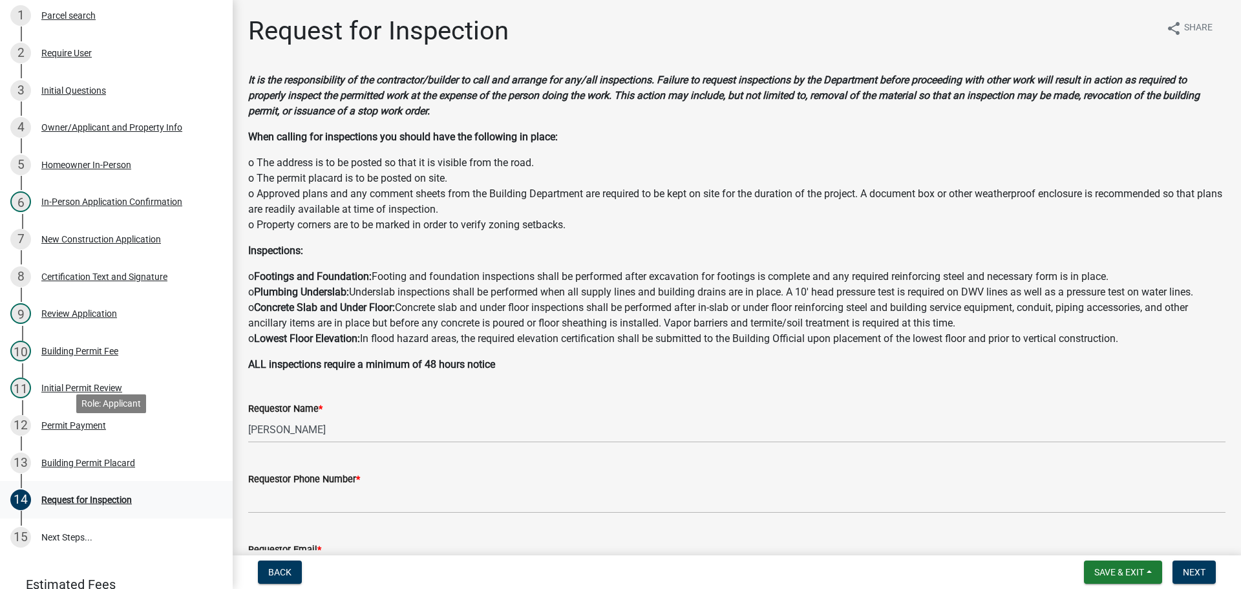
scroll to position [323, 0]
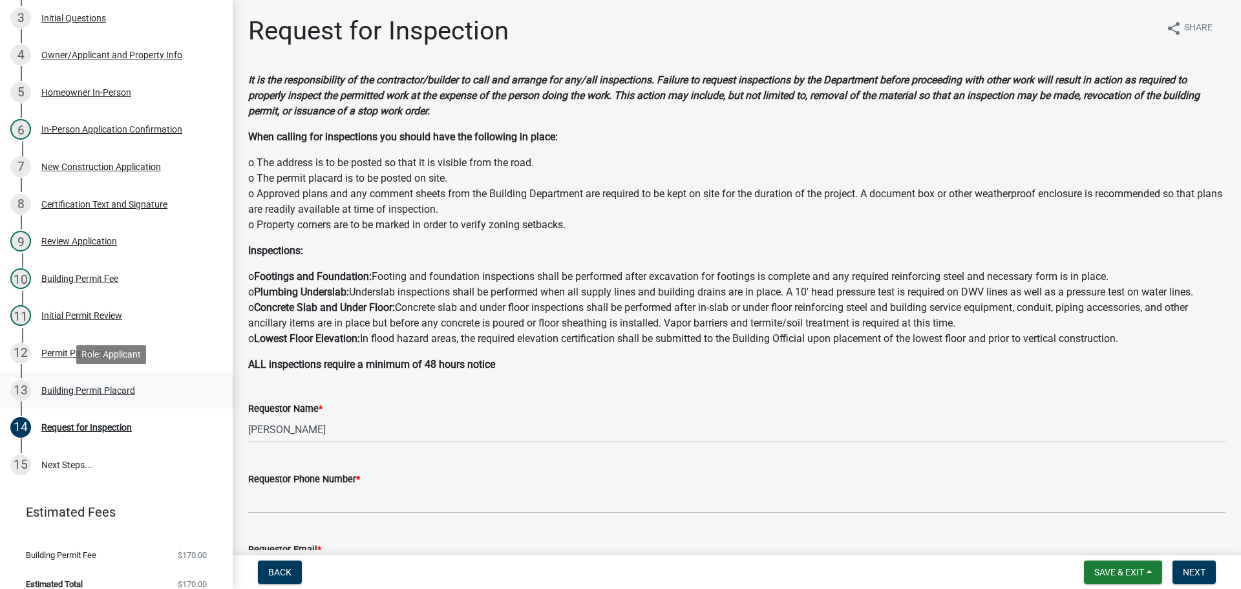
click at [111, 388] on div "Building Permit Placard" at bounding box center [88, 390] width 94 height 9
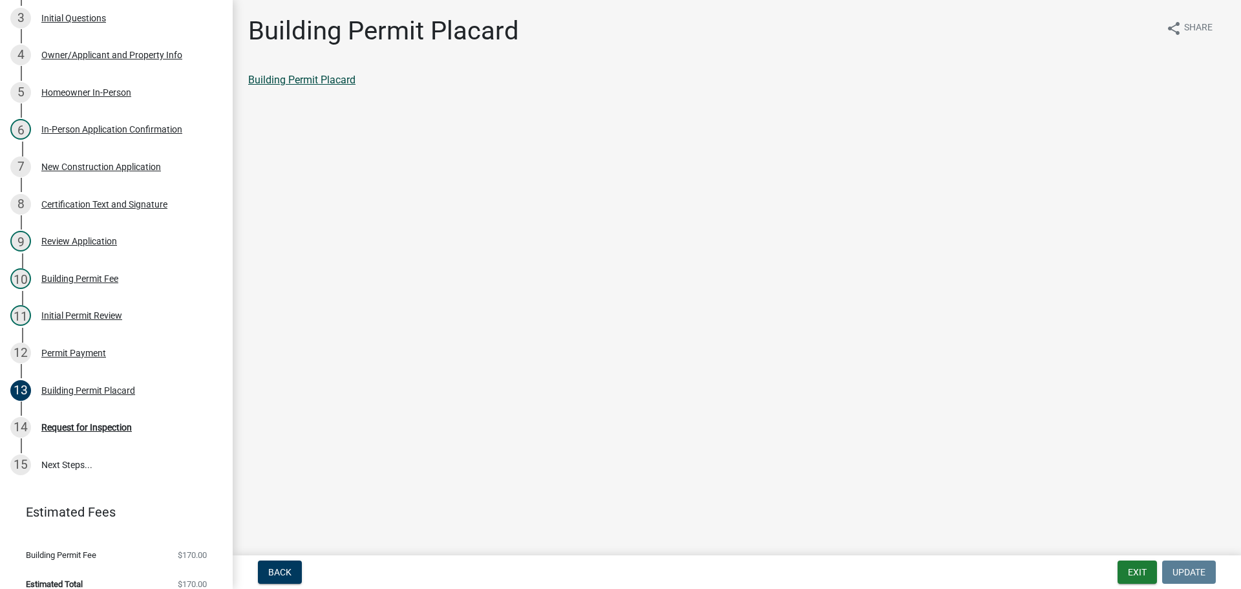
click at [266, 79] on link "Building Permit Placard" at bounding box center [301, 80] width 107 height 12
click at [95, 346] on div "12 Permit Payment" at bounding box center [111, 352] width 202 height 21
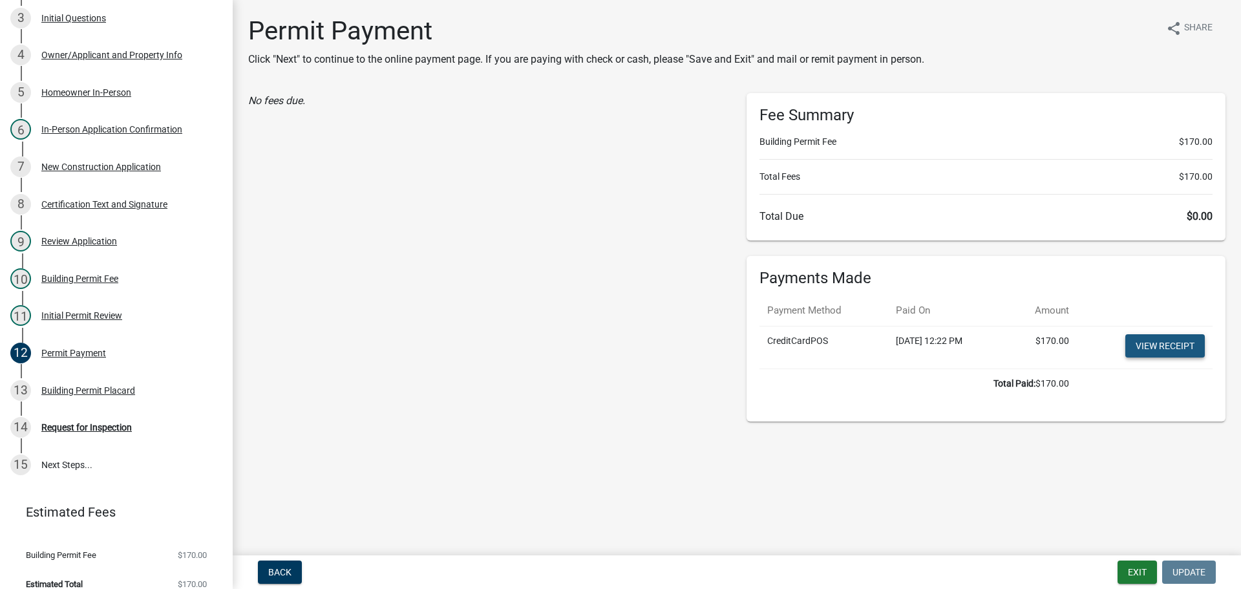
click at [1177, 342] on link "View receipt" at bounding box center [1164, 345] width 79 height 23
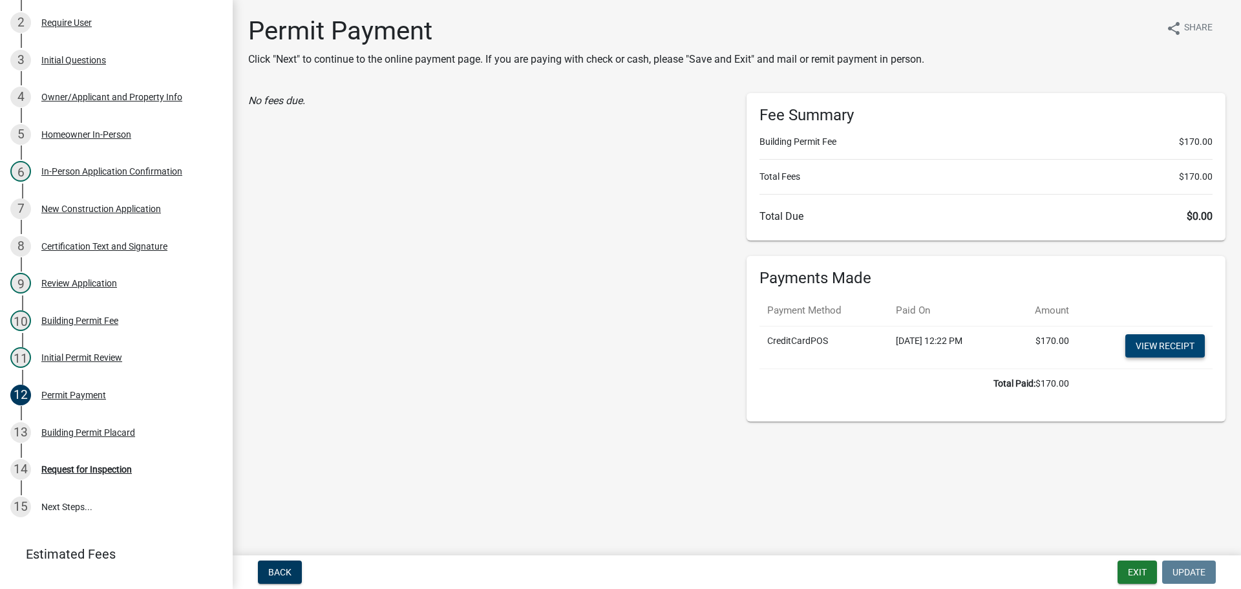
scroll to position [258, 0]
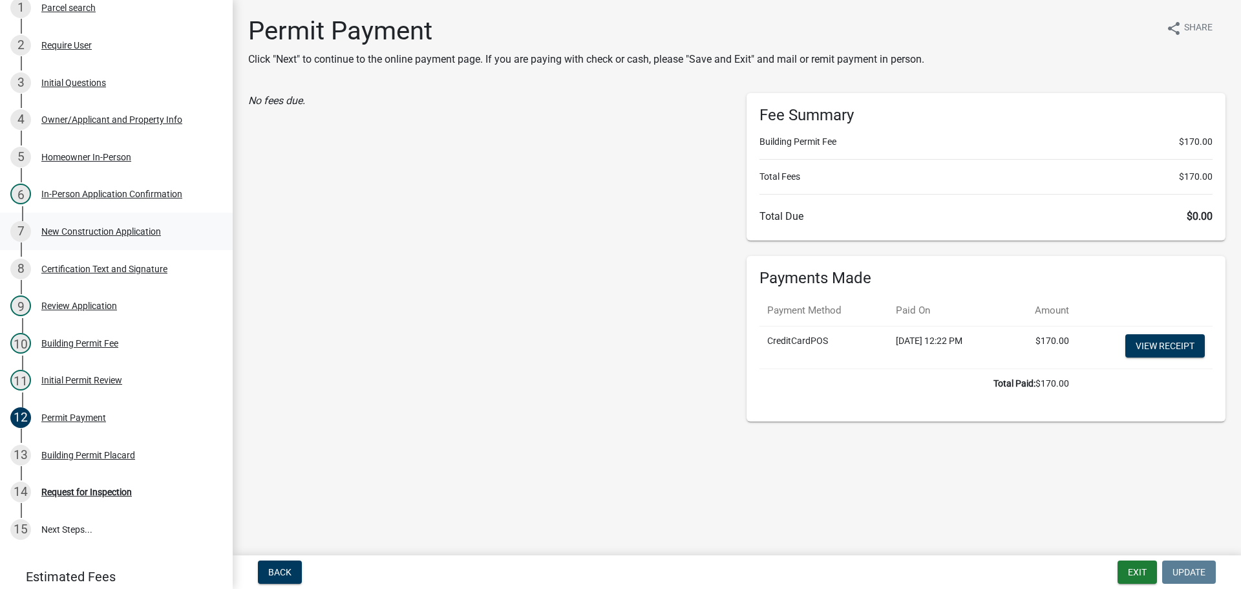
click at [103, 232] on div "New Construction Application" at bounding box center [101, 231] width 120 height 9
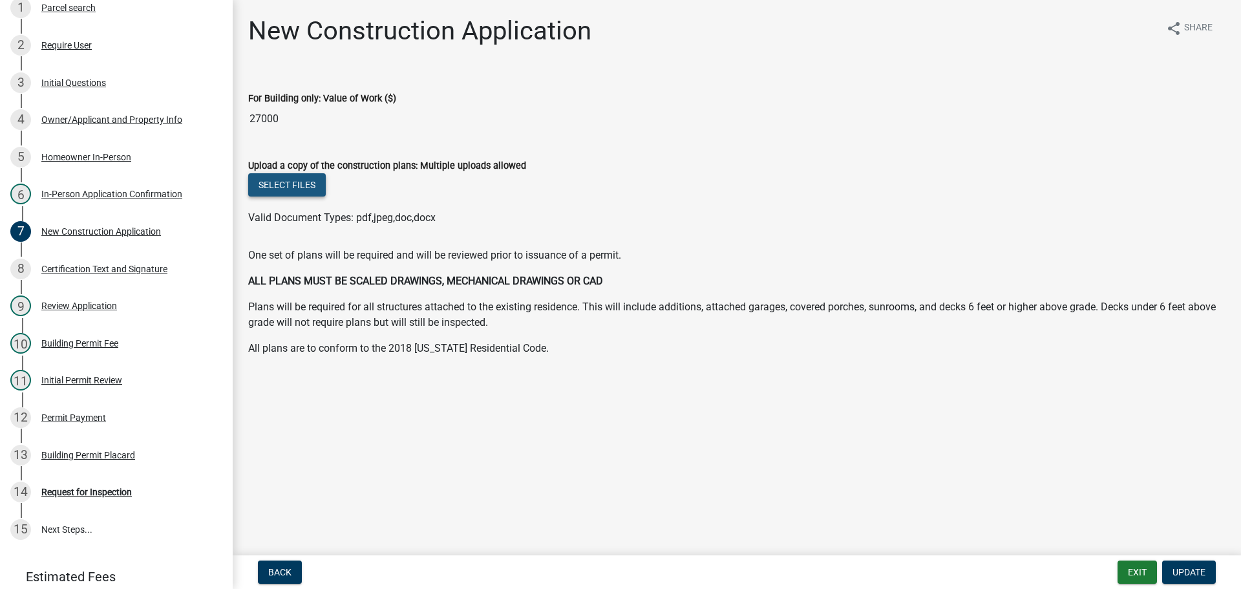
click at [300, 182] on button "Select files" at bounding box center [287, 184] width 78 height 23
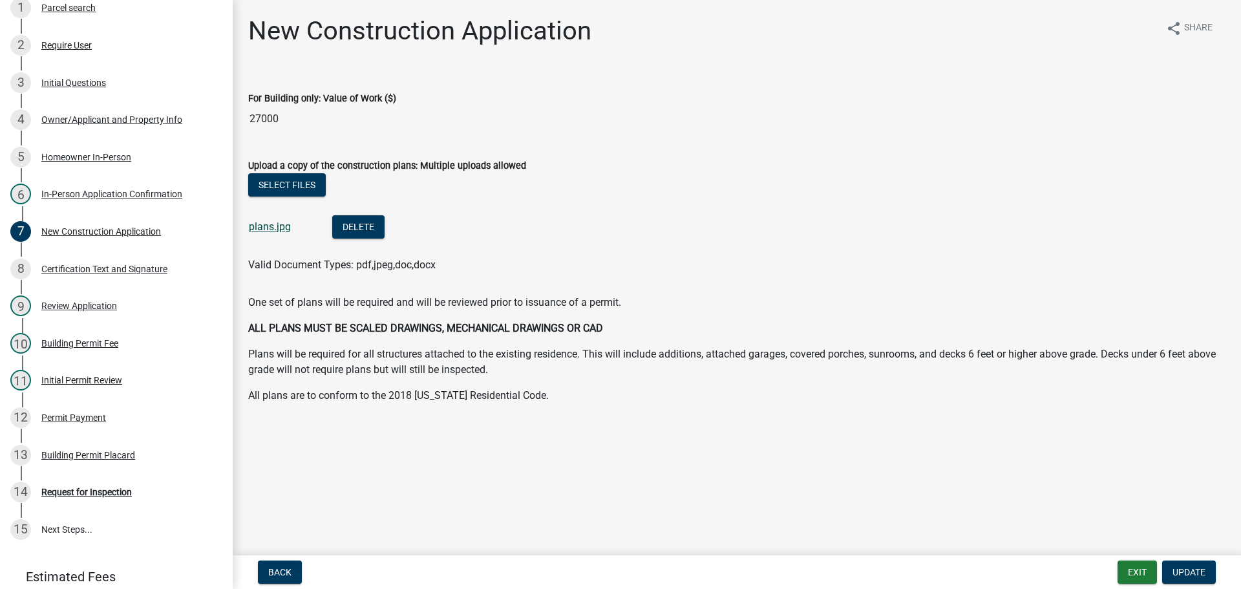
click at [263, 229] on link "plans.jpg" at bounding box center [270, 226] width 42 height 12
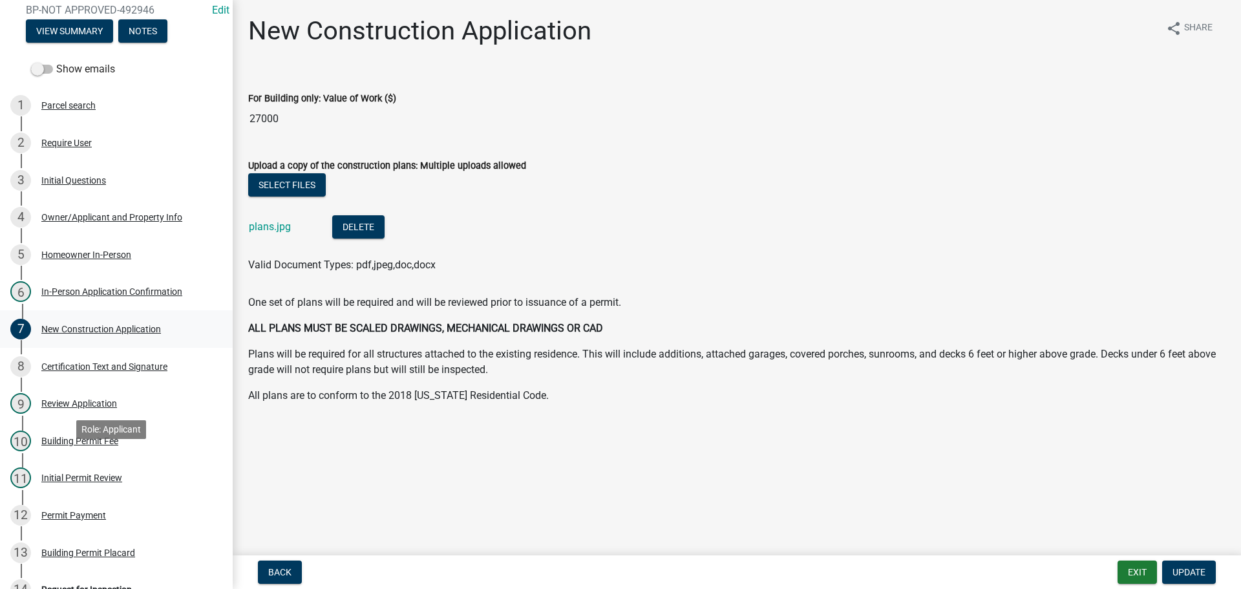
scroll to position [0, 0]
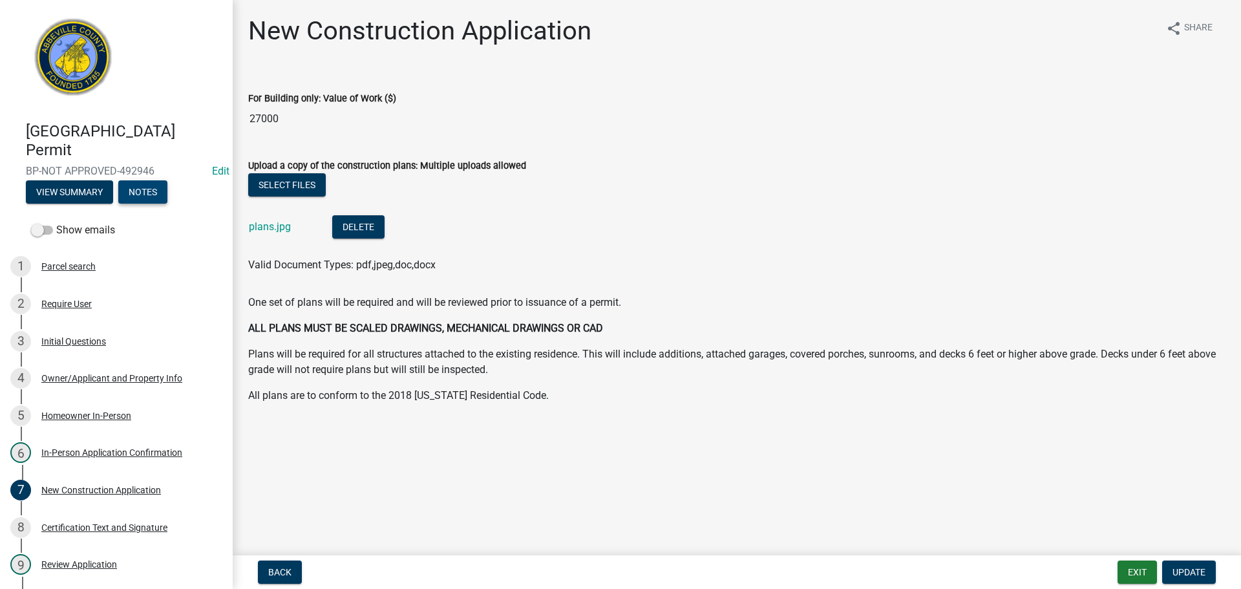
click at [147, 185] on button "Notes" at bounding box center [142, 191] width 49 height 23
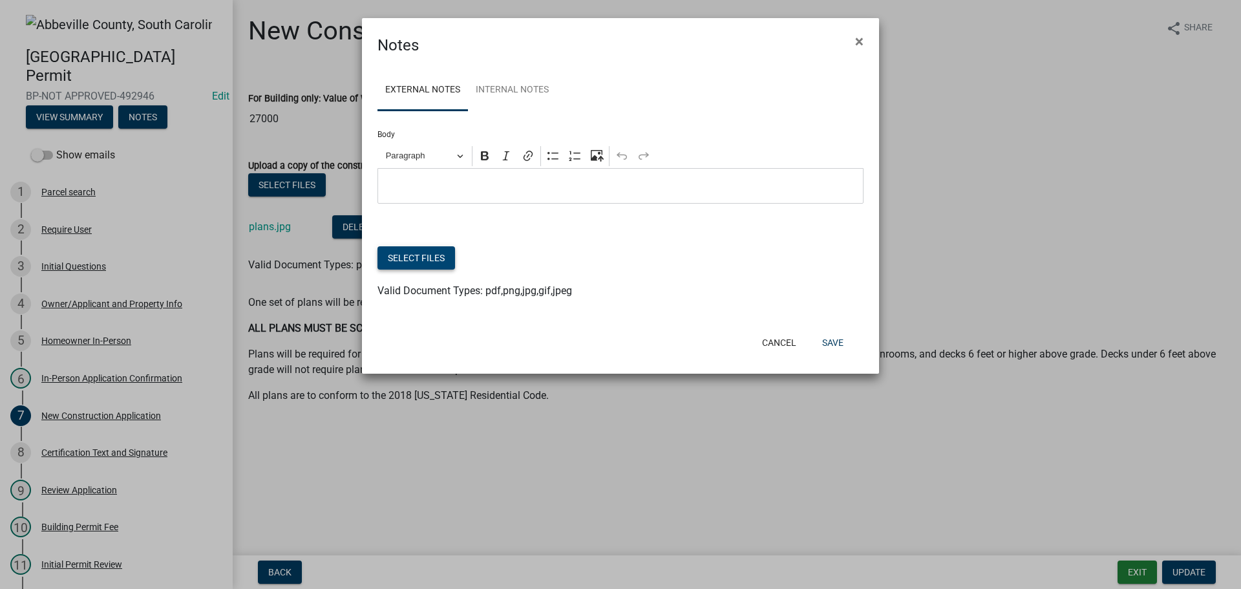
click at [414, 251] on button "Select files" at bounding box center [416, 257] width 78 height 23
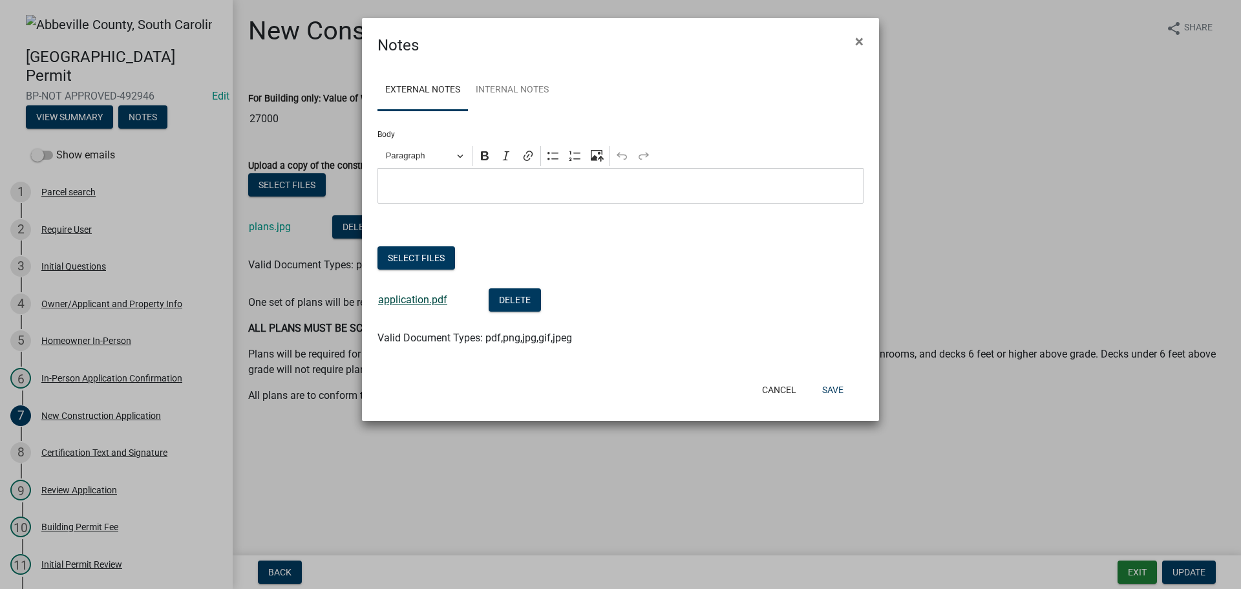
click at [425, 300] on link "application.pdf" at bounding box center [412, 299] width 69 height 12
click at [830, 388] on button "Save" at bounding box center [833, 389] width 42 height 23
